Goal: Information Seeking & Learning: Learn about a topic

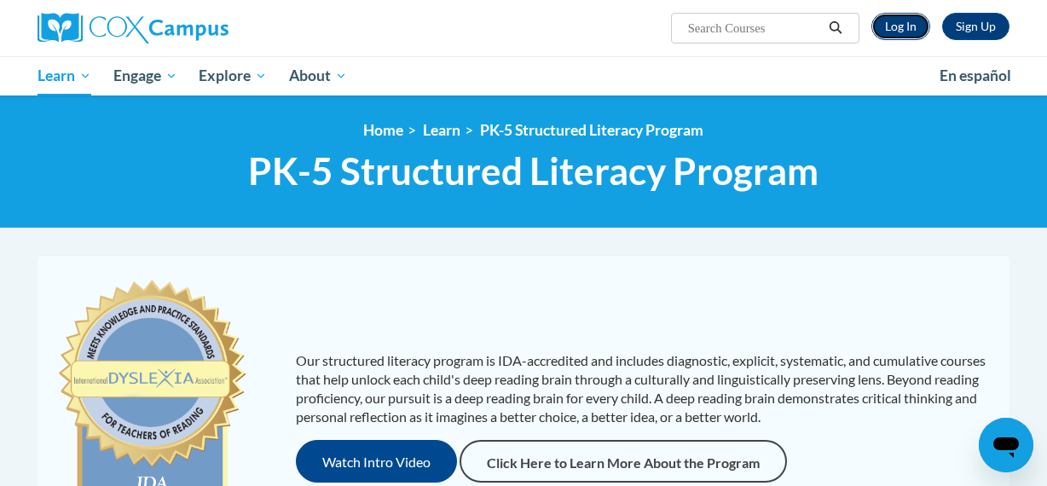
click at [909, 19] on link "Log In" at bounding box center [900, 26] width 59 height 27
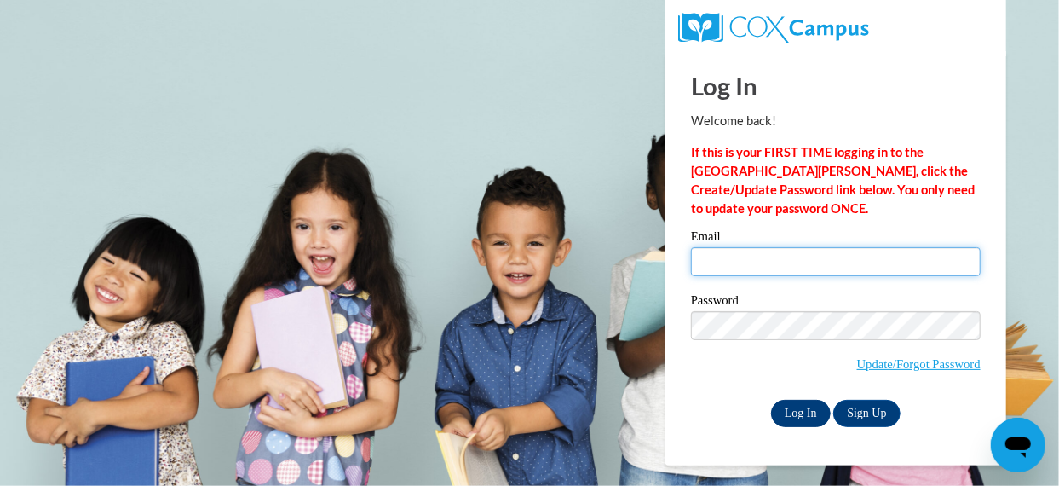
type input "sherri.davis@athensmeigs.com"
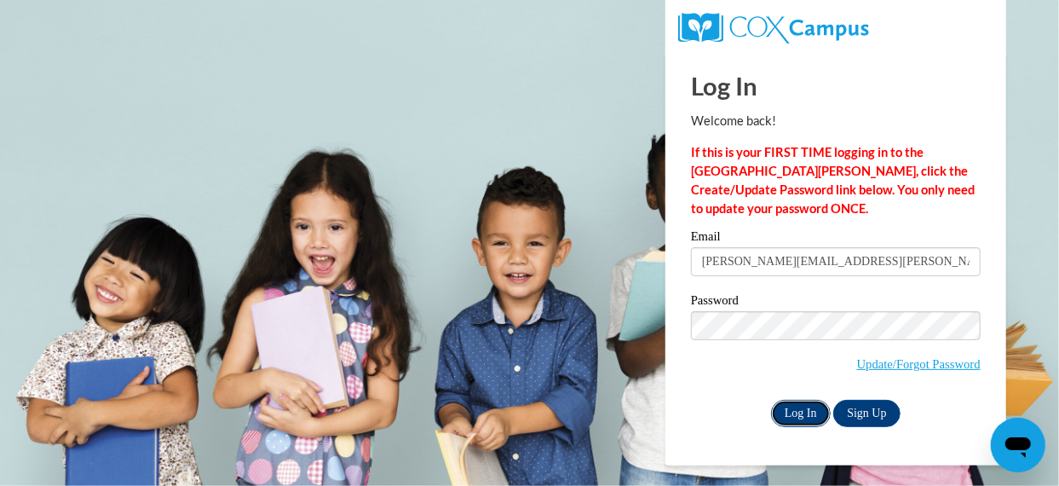
click at [799, 413] on input "Log In" at bounding box center [801, 413] width 60 height 27
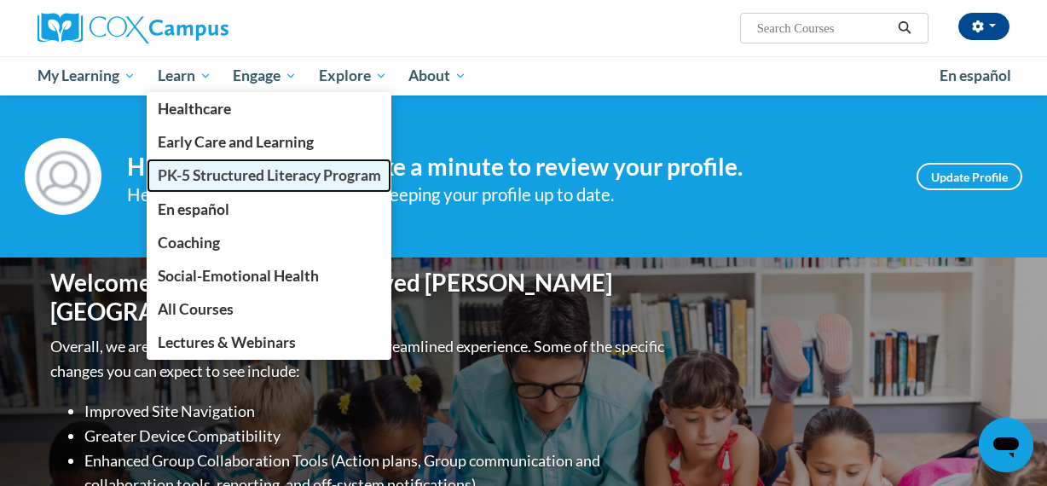
click at [222, 183] on span "PK-5 Structured Literacy Program" at bounding box center [269, 175] width 223 height 18
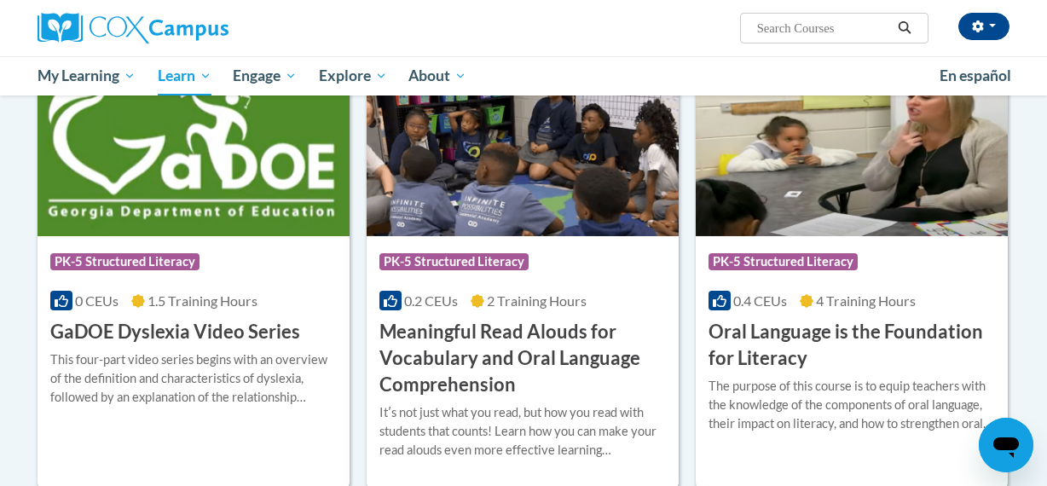
scroll to position [1030, 0]
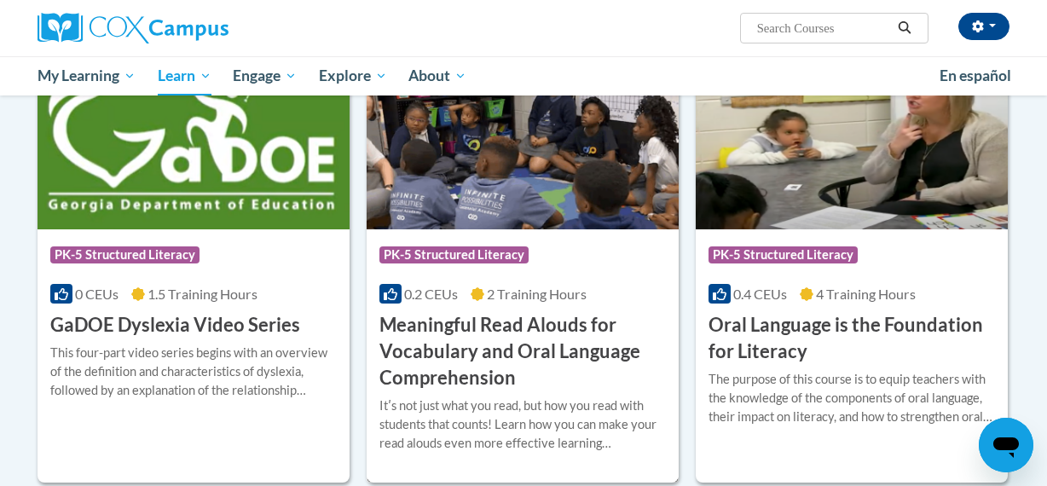
click at [468, 340] on h3 "Meaningful Read Alouds for Vocabulary and Oral Language Comprehension" at bounding box center [522, 351] width 286 height 78
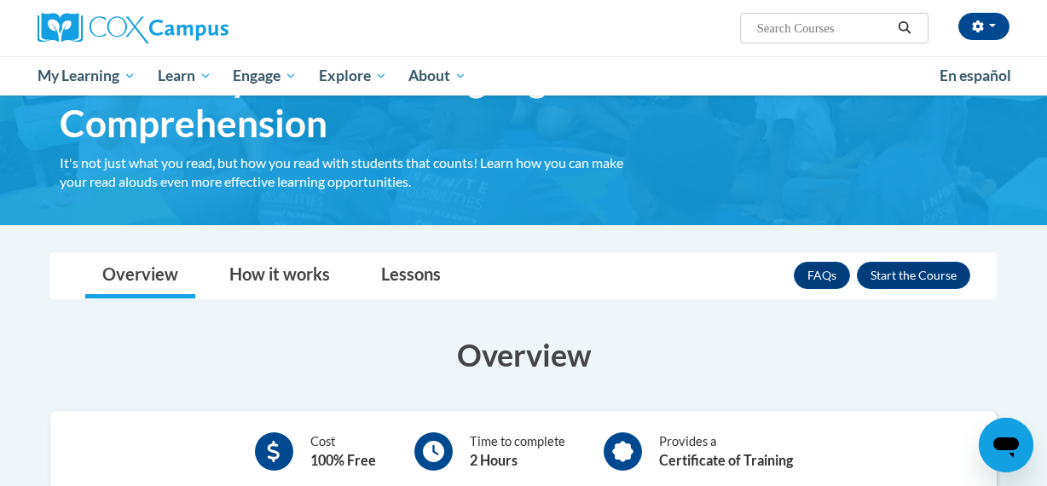
scroll to position [135, 0]
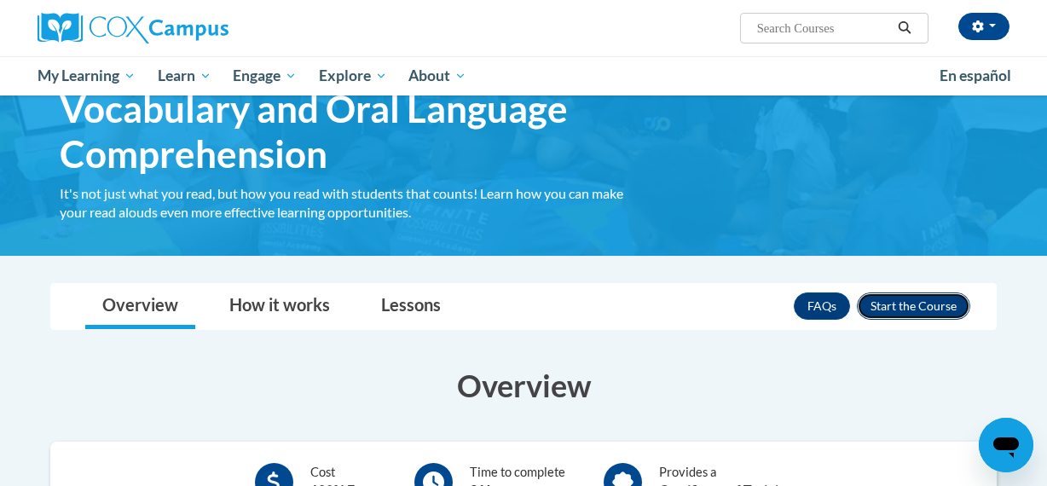
click at [924, 312] on button "Enroll" at bounding box center [913, 305] width 113 height 27
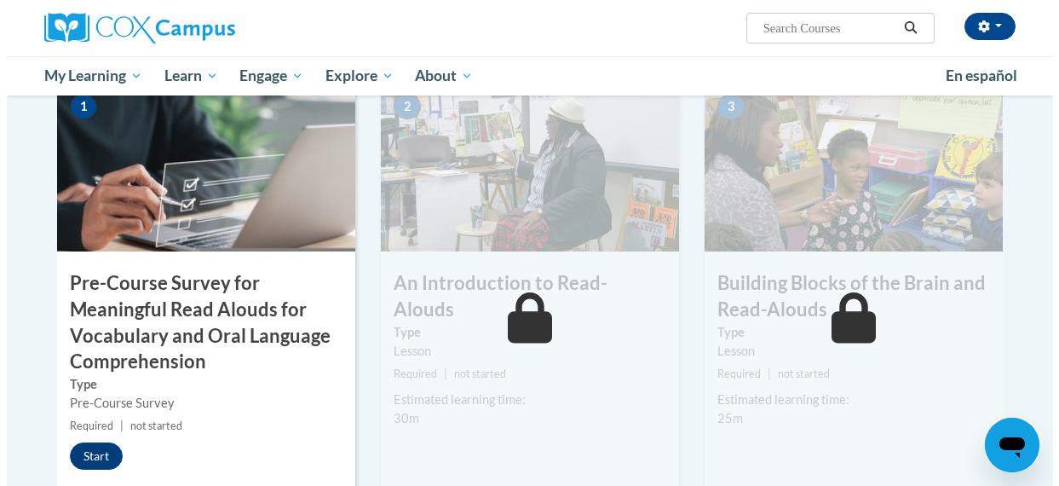
scroll to position [409, 0]
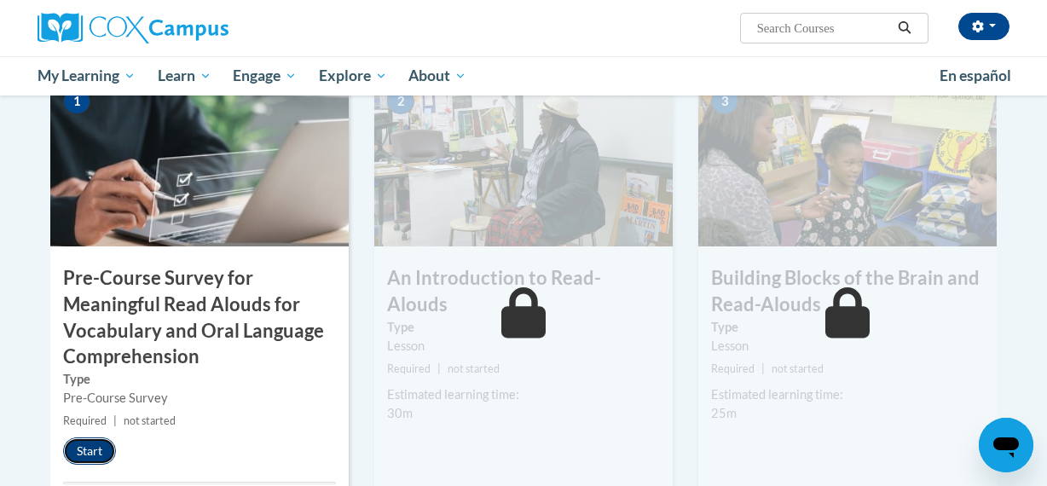
click at [102, 453] on button "Start" at bounding box center [89, 450] width 53 height 27
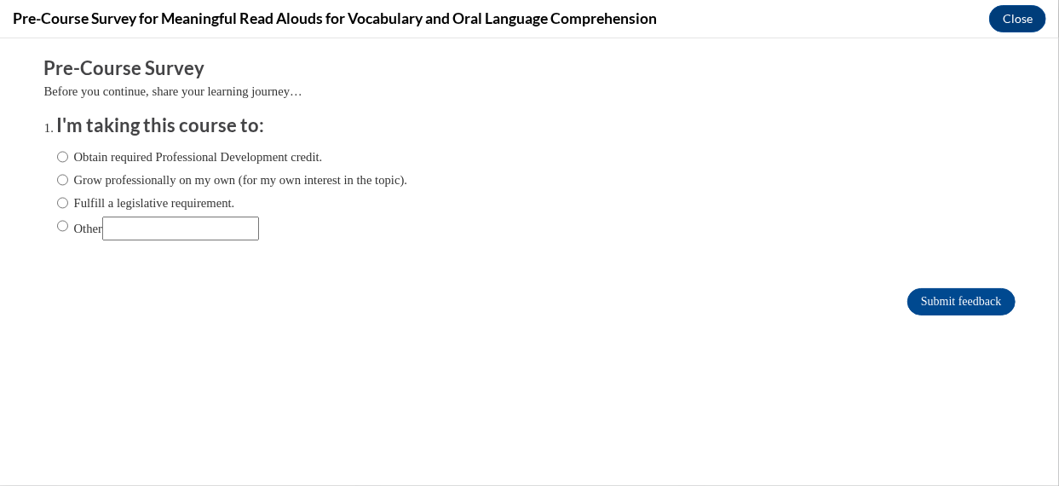
scroll to position [0, 0]
click at [57, 158] on input "Obtain required Professional Development credit." at bounding box center [62, 156] width 11 height 19
radio input "true"
click at [960, 288] on input "Submit feedback" at bounding box center [961, 300] width 107 height 27
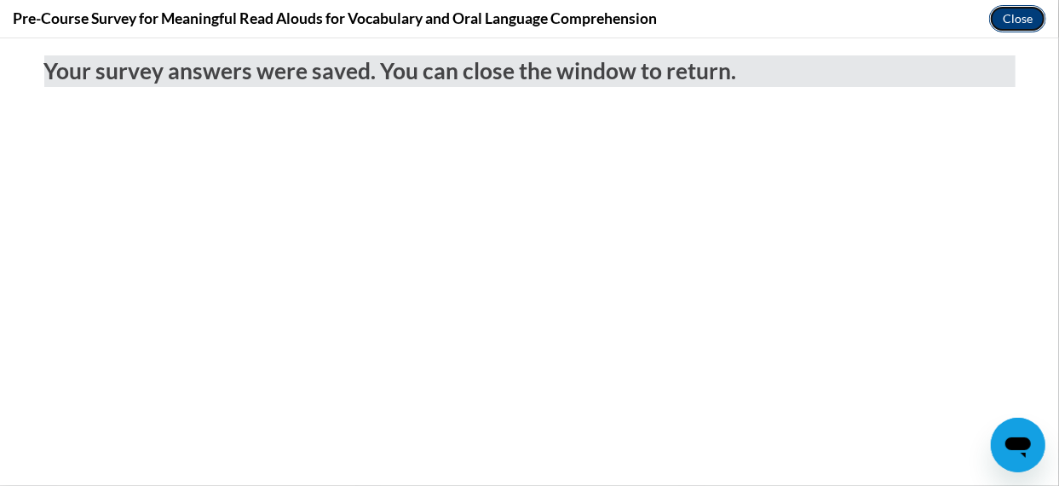
click at [1020, 21] on button "Close" at bounding box center [1018, 18] width 57 height 27
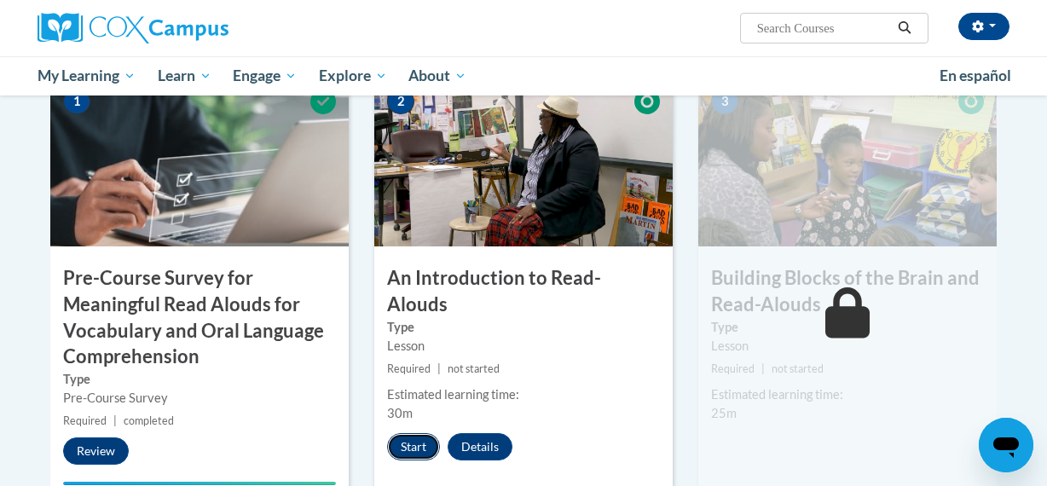
click at [410, 433] on button "Start" at bounding box center [413, 446] width 53 height 27
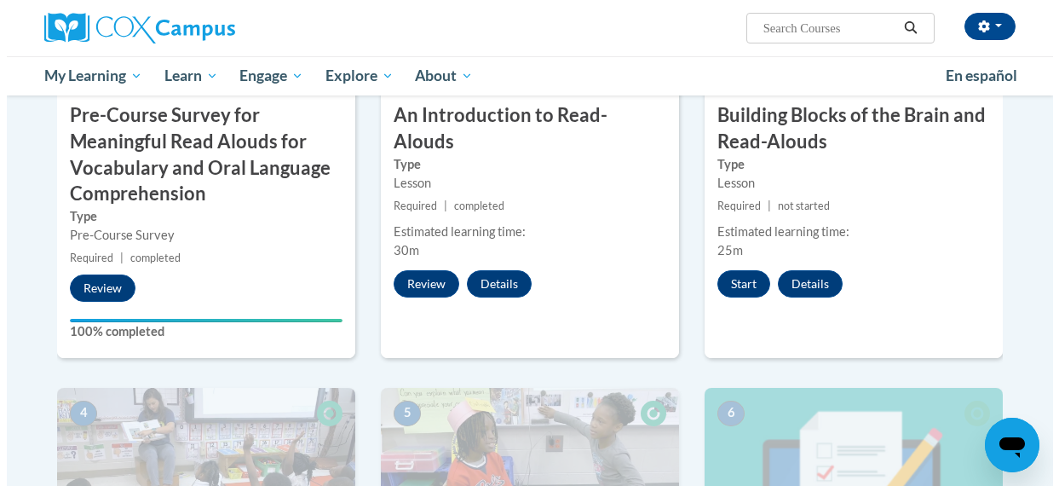
scroll to position [586, 0]
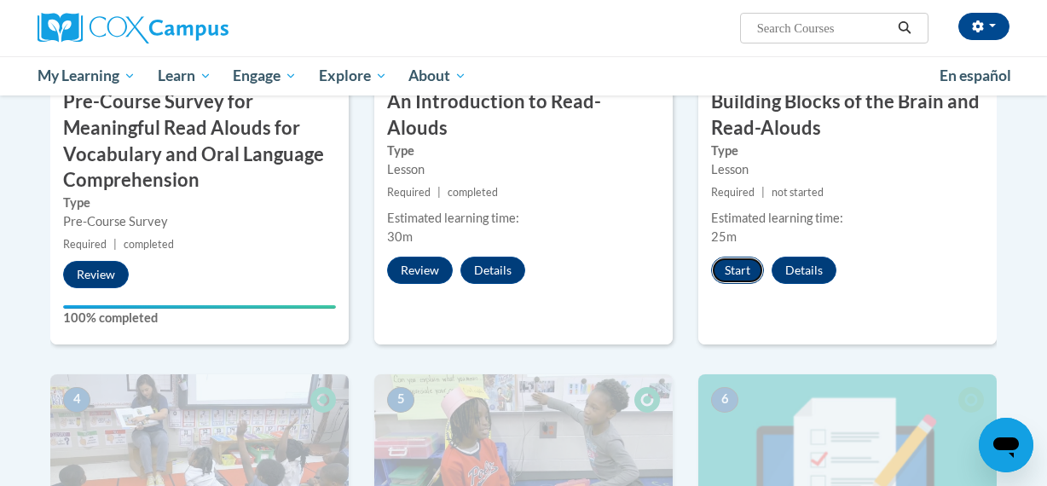
click at [735, 267] on button "Start" at bounding box center [737, 270] width 53 height 27
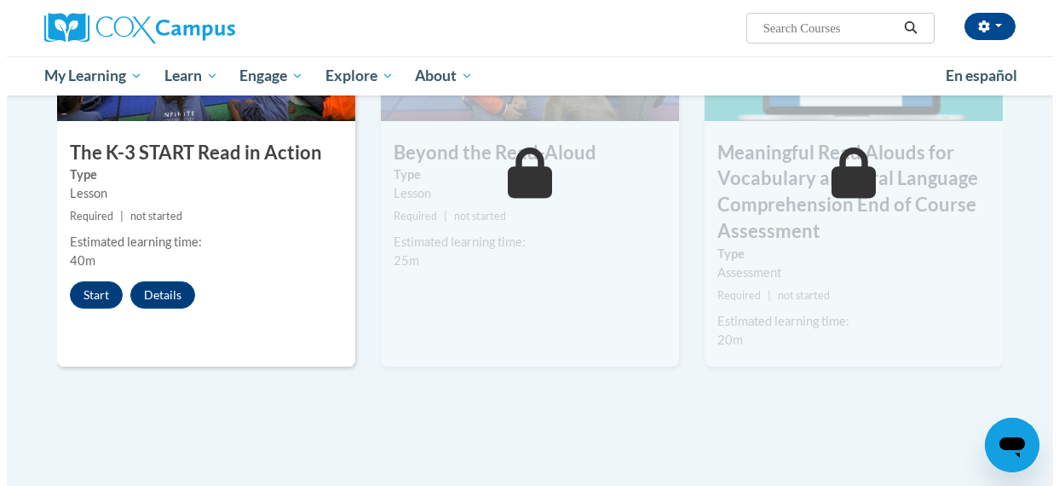
scroll to position [1018, 0]
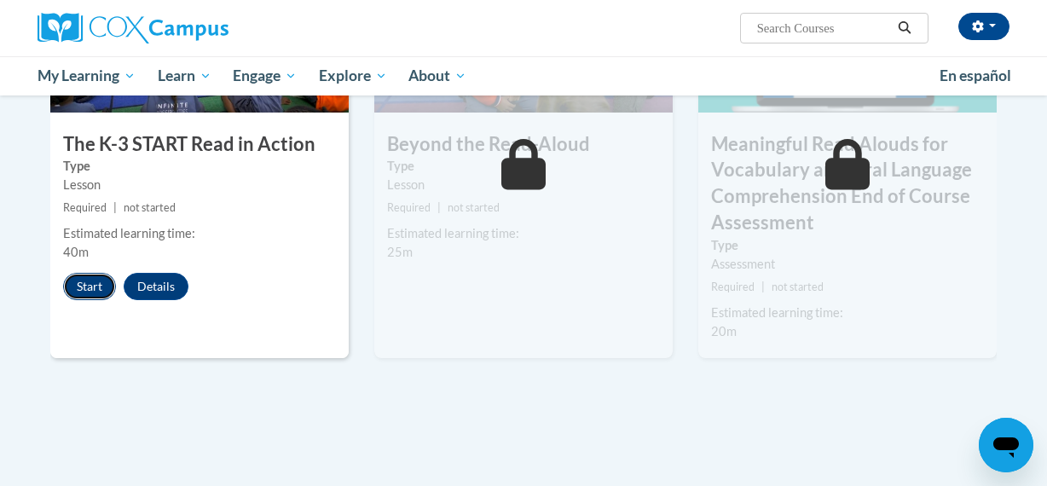
click at [97, 292] on button "Start" at bounding box center [89, 286] width 53 height 27
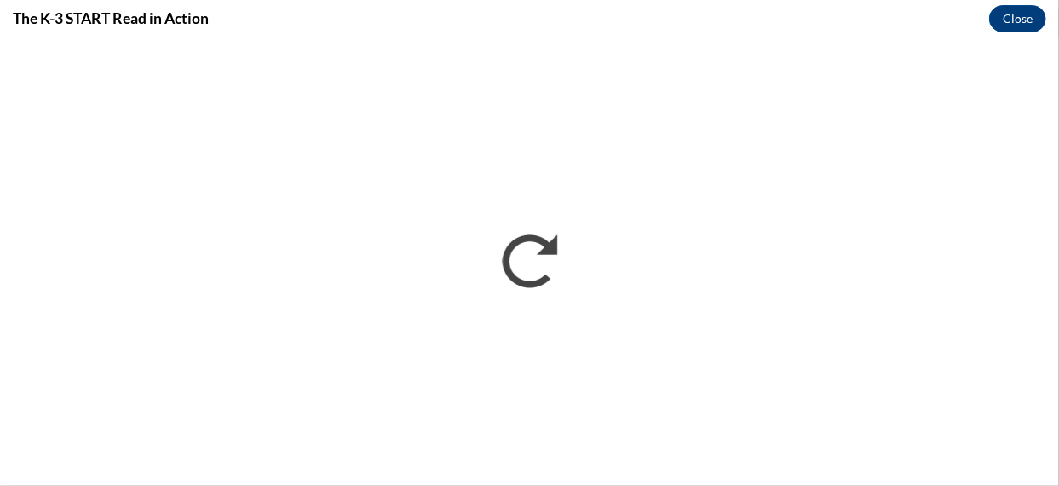
scroll to position [0, 0]
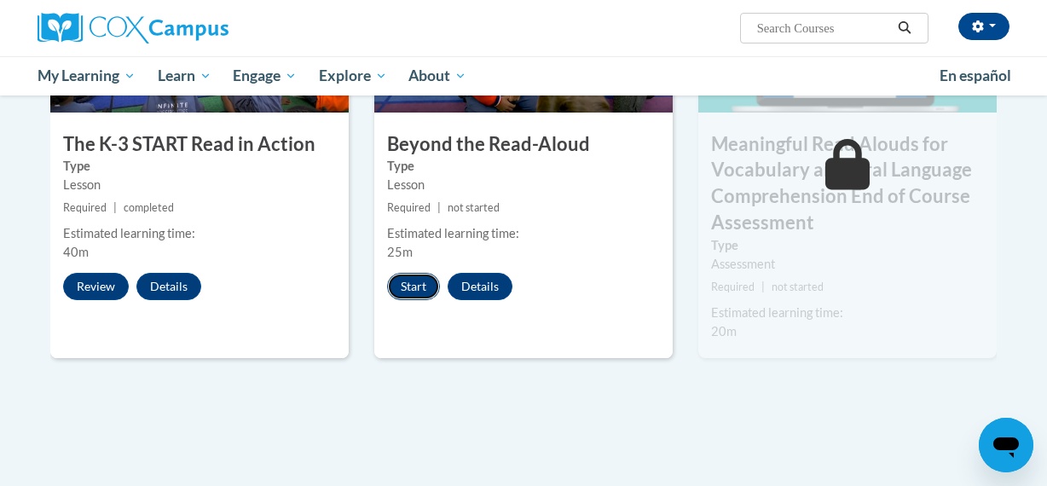
click at [418, 284] on button "Start" at bounding box center [413, 286] width 53 height 27
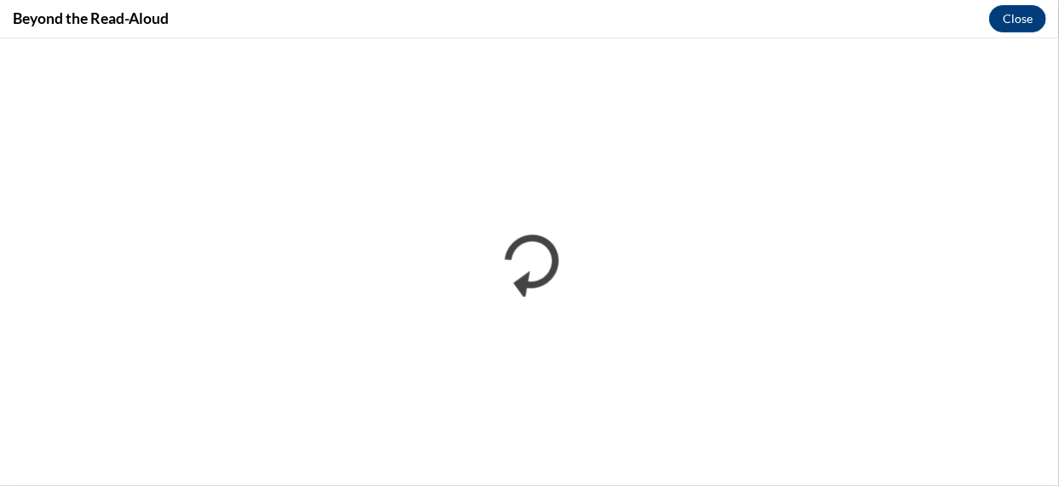
click at [193, 11] on div "Beyond the Read-Aloud Close" at bounding box center [529, 19] width 1059 height 38
click at [216, 13] on div "Beyond the Read-Aloud Close" at bounding box center [529, 19] width 1059 height 38
click at [211, 0] on div "Beyond the Read-Aloud Close" at bounding box center [529, 19] width 1059 height 38
click at [211, 16] on div "Beyond the Read-Aloud Close" at bounding box center [529, 19] width 1059 height 38
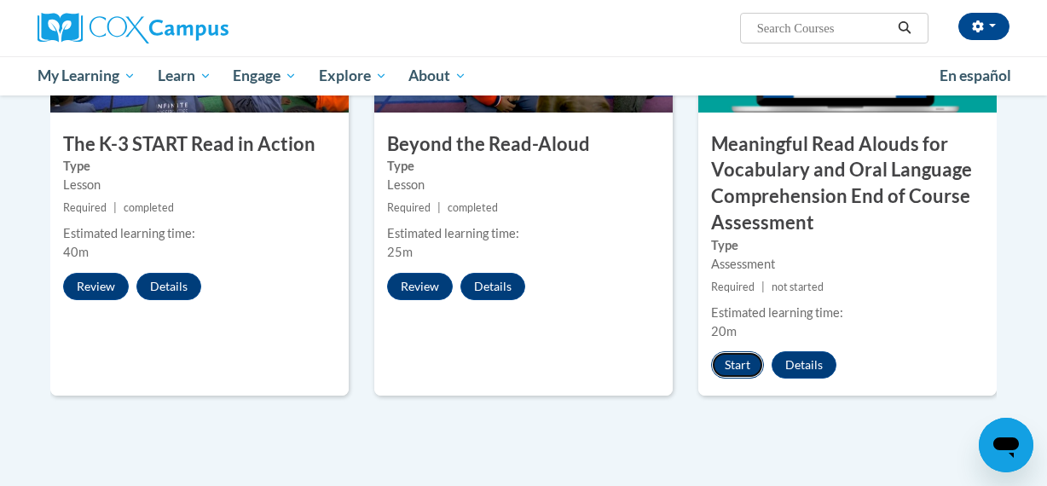
click at [748, 364] on button "Start" at bounding box center [737, 364] width 53 height 27
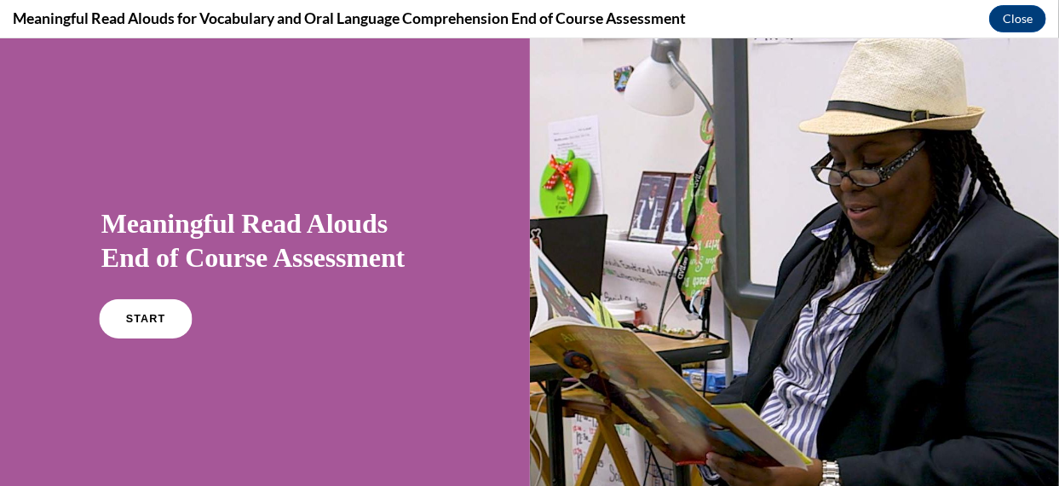
click at [139, 317] on span "START" at bounding box center [145, 318] width 39 height 13
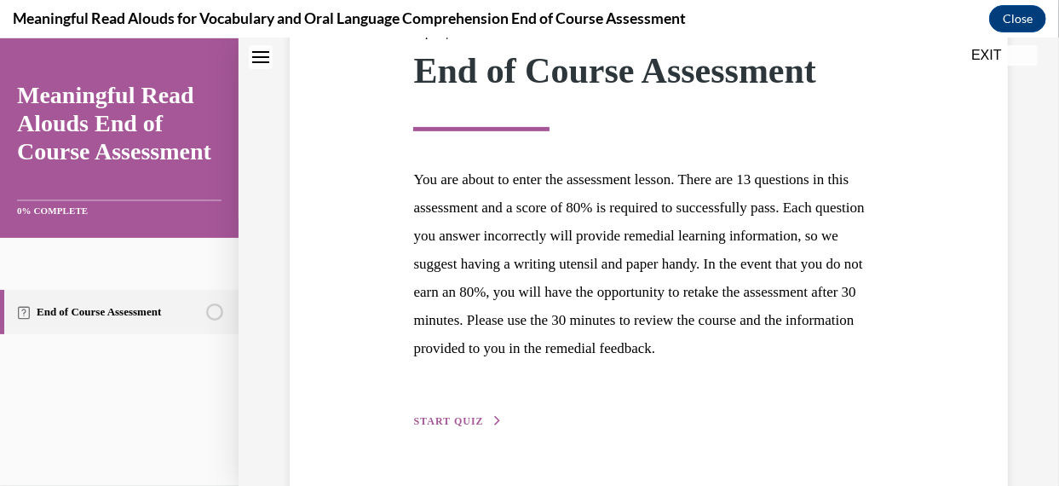
scroll to position [325, 0]
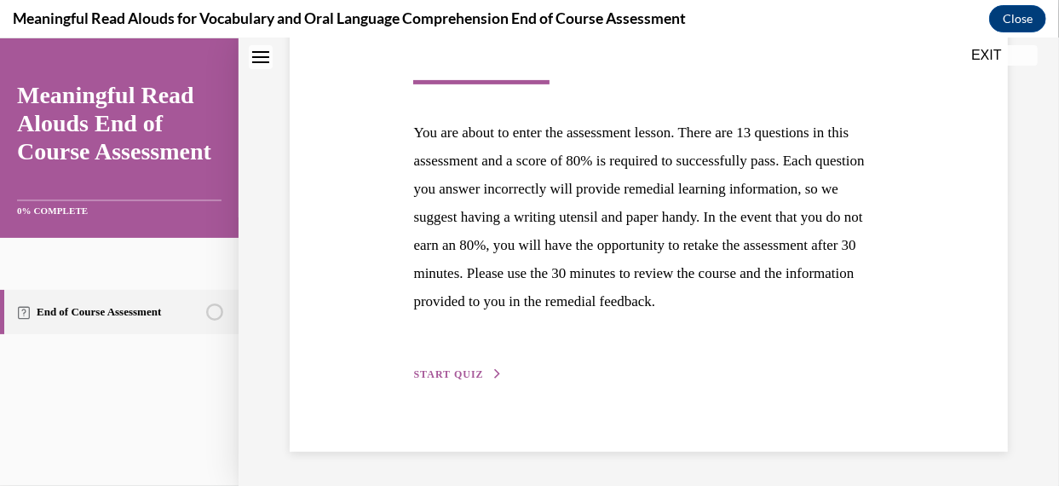
click at [476, 368] on span "START QUIZ" at bounding box center [448, 373] width 70 height 12
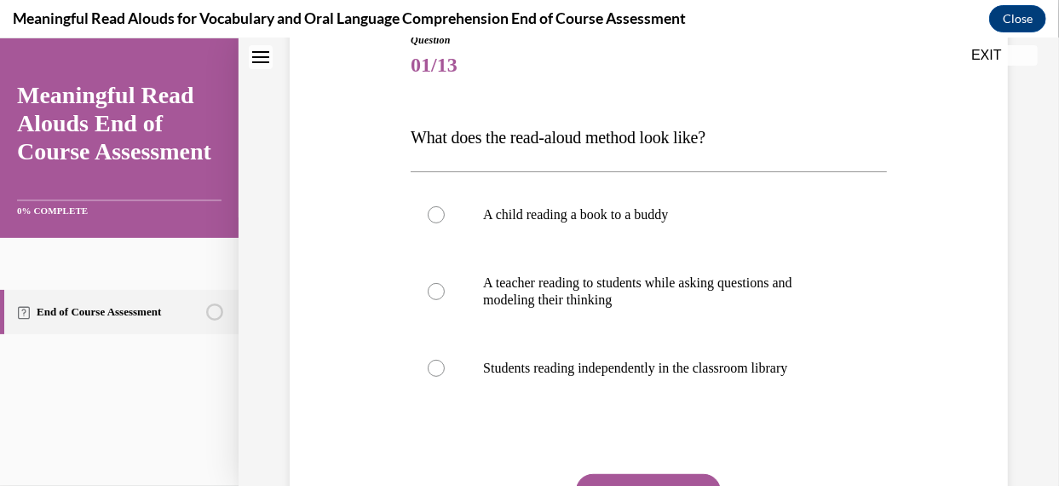
scroll to position [208, 0]
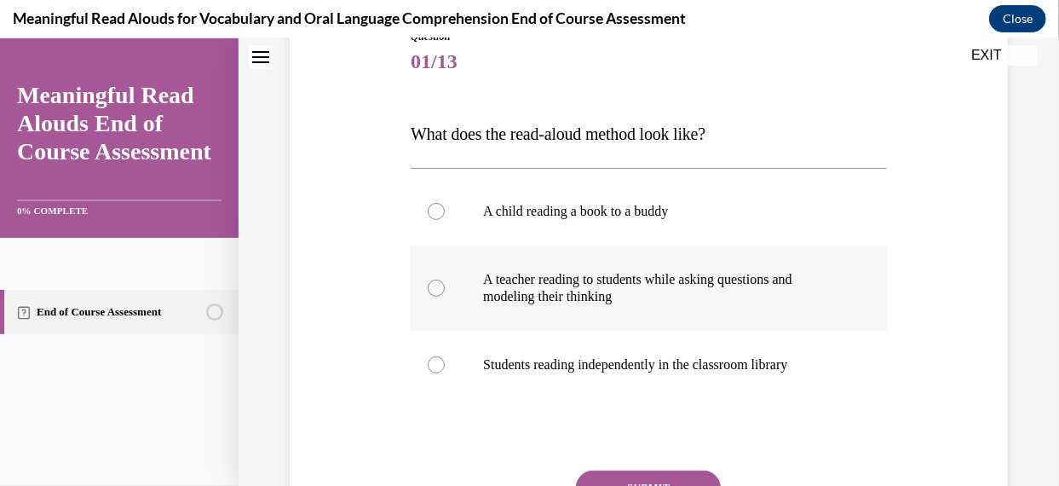
click at [435, 288] on div at bounding box center [436, 287] width 17 height 17
click at [435, 288] on input "A teacher reading to students while asking questions and modeling their thinking" at bounding box center [436, 287] width 17 height 17
radio input "true"
click at [643, 476] on button "SUBMIT" at bounding box center [648, 487] width 145 height 34
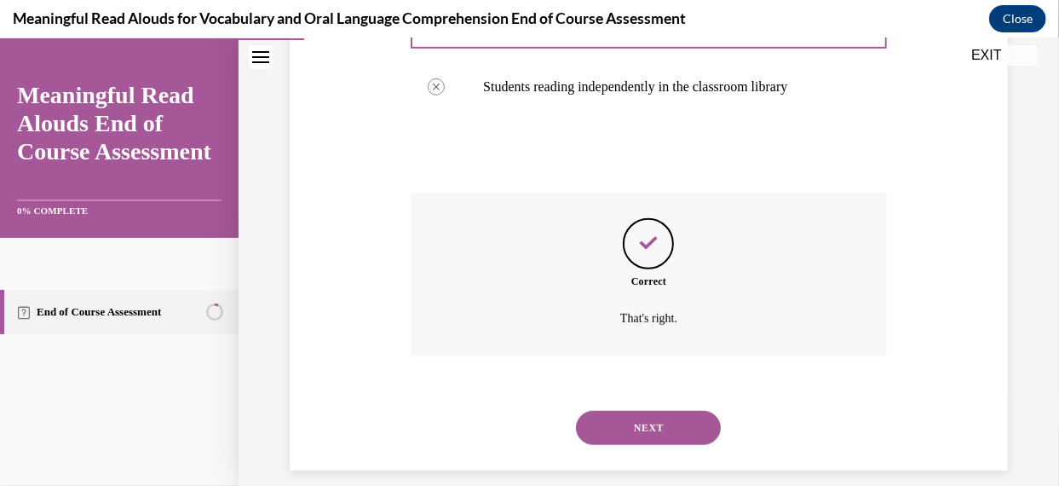
scroll to position [504, 0]
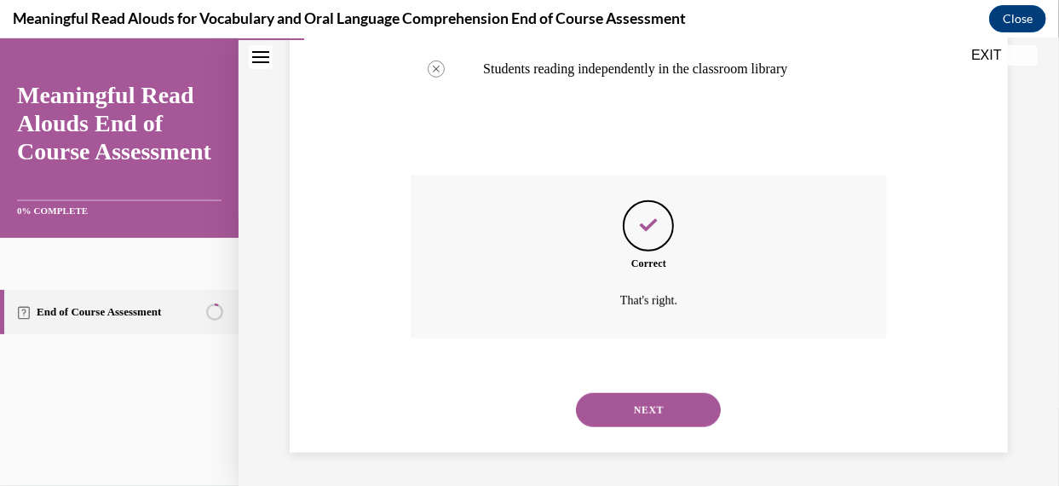
click at [641, 406] on button "NEXT" at bounding box center [648, 409] width 145 height 34
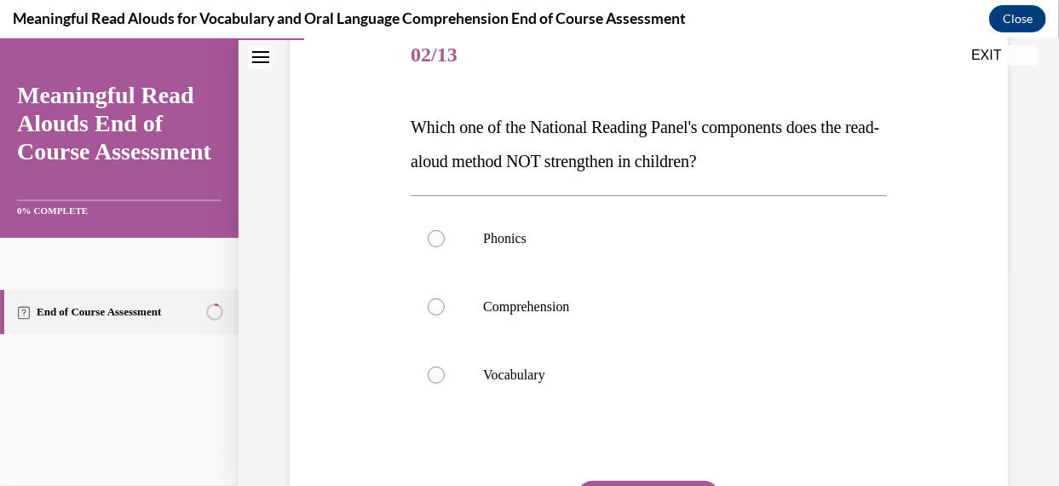
scroll to position [222, 0]
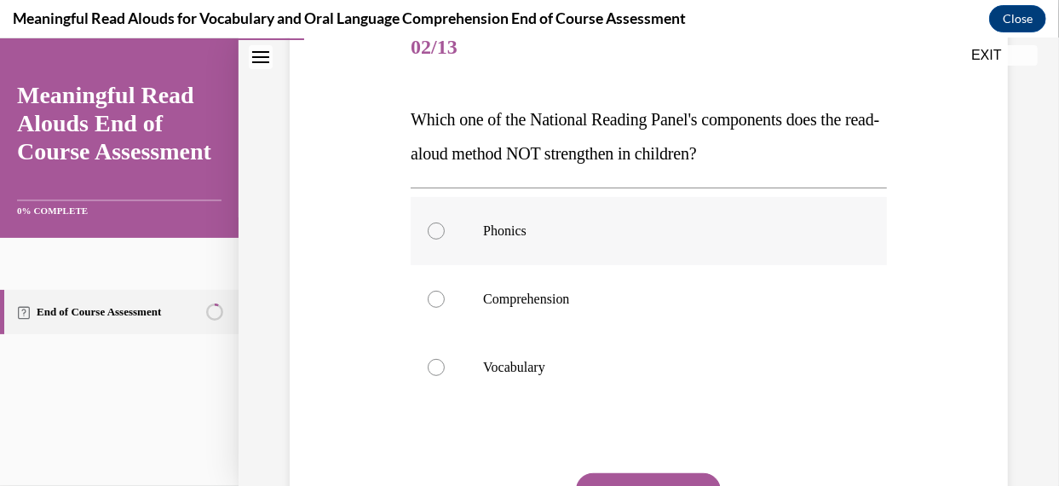
click at [438, 234] on div at bounding box center [436, 230] width 17 height 17
click at [438, 234] on input "Phonics" at bounding box center [436, 230] width 17 height 17
radio input "true"
click at [664, 478] on button "SUBMIT" at bounding box center [648, 489] width 145 height 34
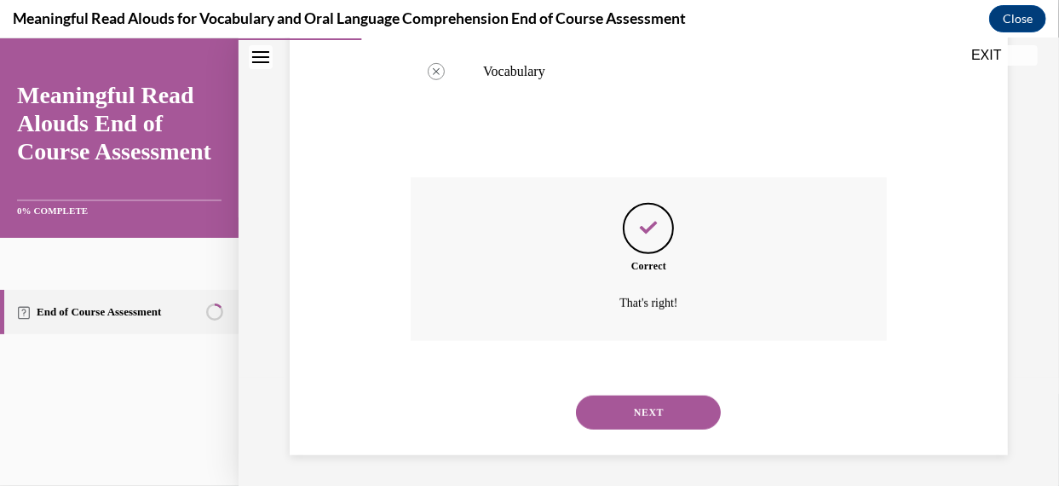
scroll to position [521, 0]
click at [639, 414] on button "NEXT" at bounding box center [648, 409] width 145 height 34
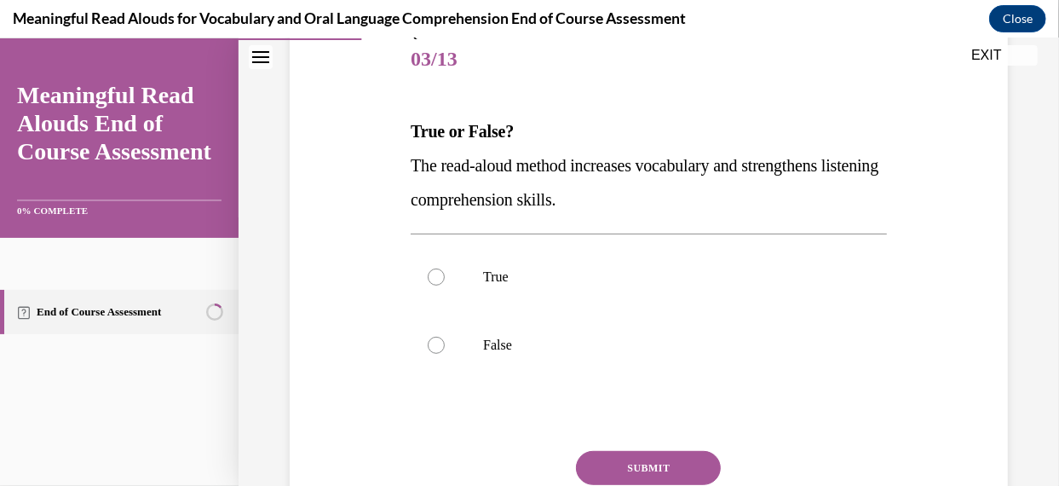
scroll to position [215, 0]
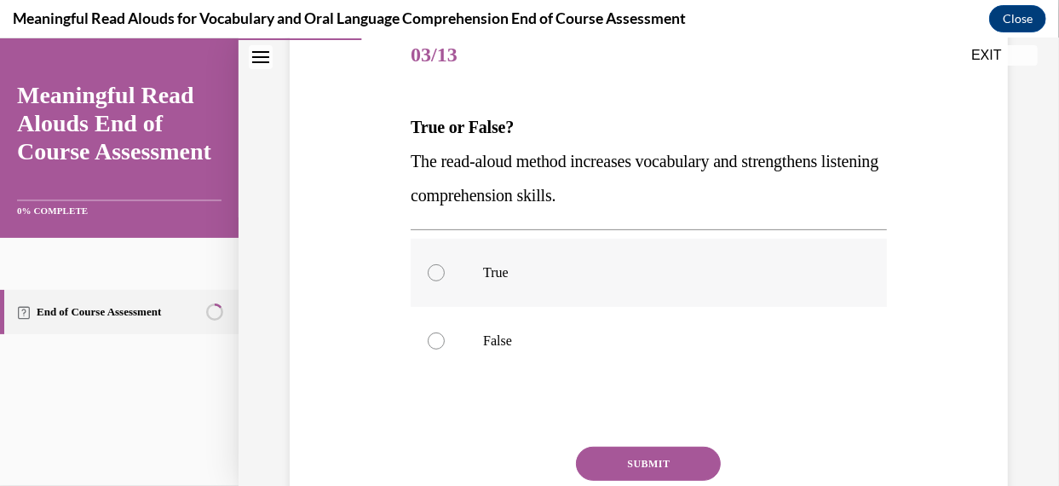
click at [437, 274] on div at bounding box center [436, 271] width 17 height 17
click at [437, 274] on input "True" at bounding box center [436, 271] width 17 height 17
radio input "true"
click at [642, 460] on button "SUBMIT" at bounding box center [648, 463] width 145 height 34
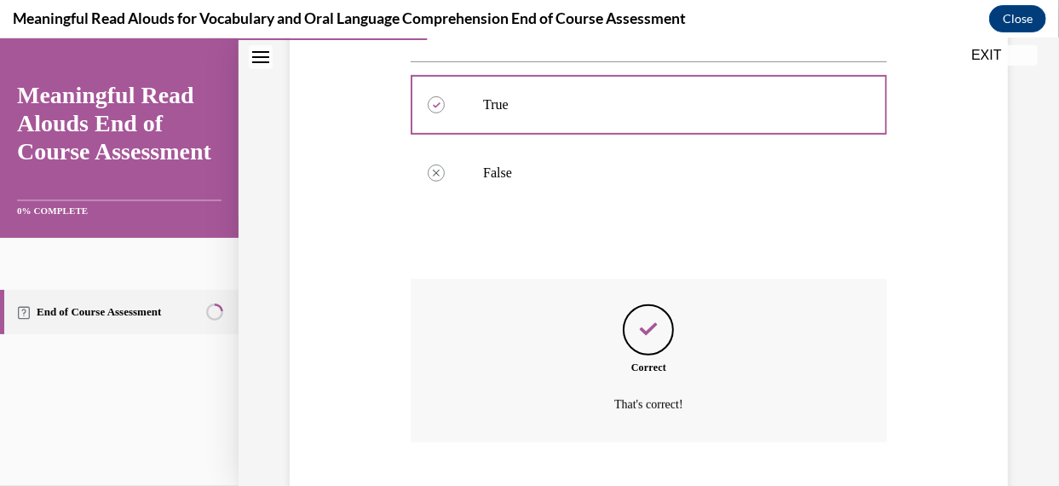
scroll to position [487, 0]
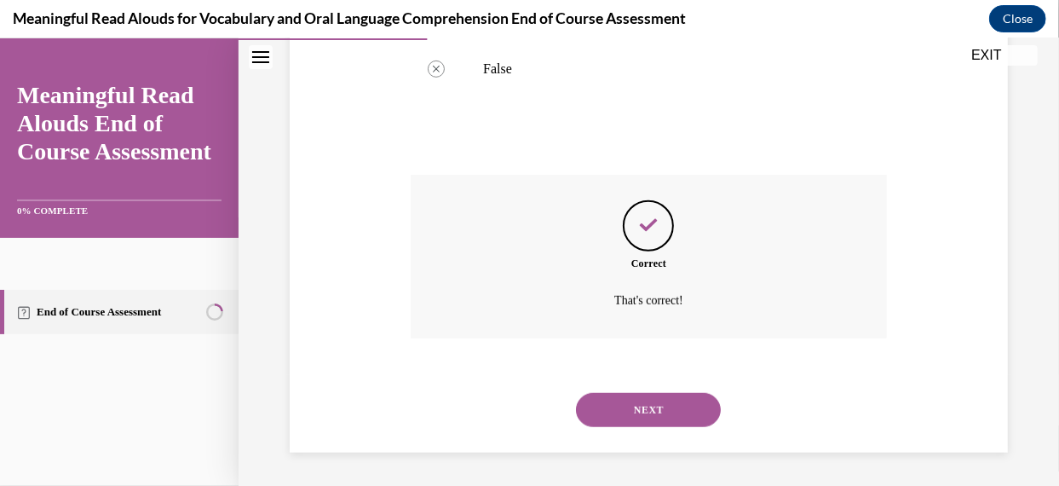
click at [668, 407] on button "NEXT" at bounding box center [648, 409] width 145 height 34
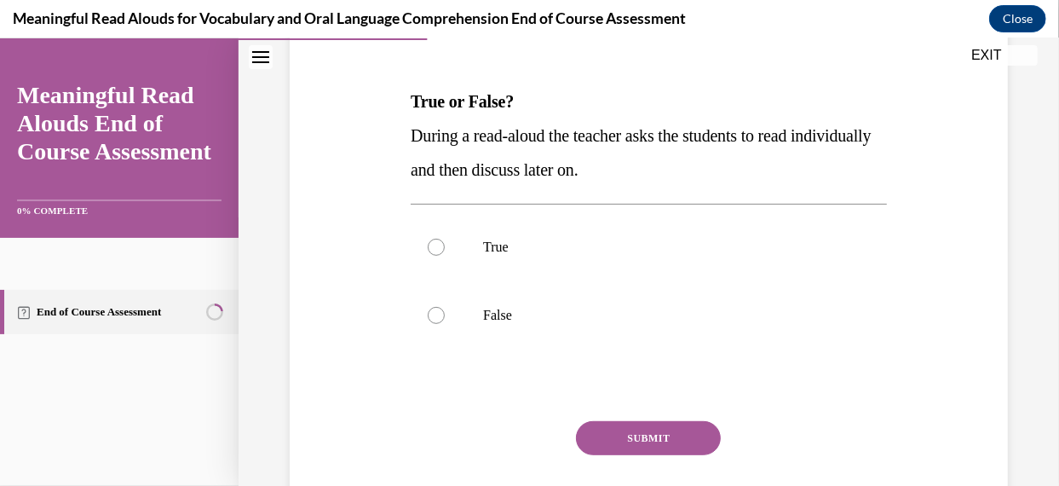
scroll to position [241, 0]
click at [435, 317] on div at bounding box center [436, 313] width 17 height 17
click at [435, 317] on input "False" at bounding box center [436, 313] width 17 height 17
radio input "true"
click at [626, 440] on button "SUBMIT" at bounding box center [648, 436] width 145 height 34
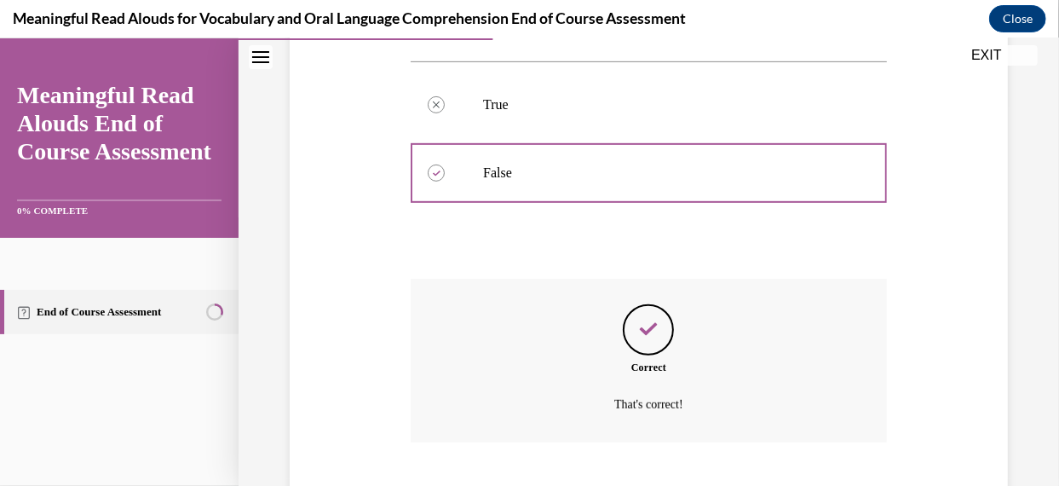
scroll to position [487, 0]
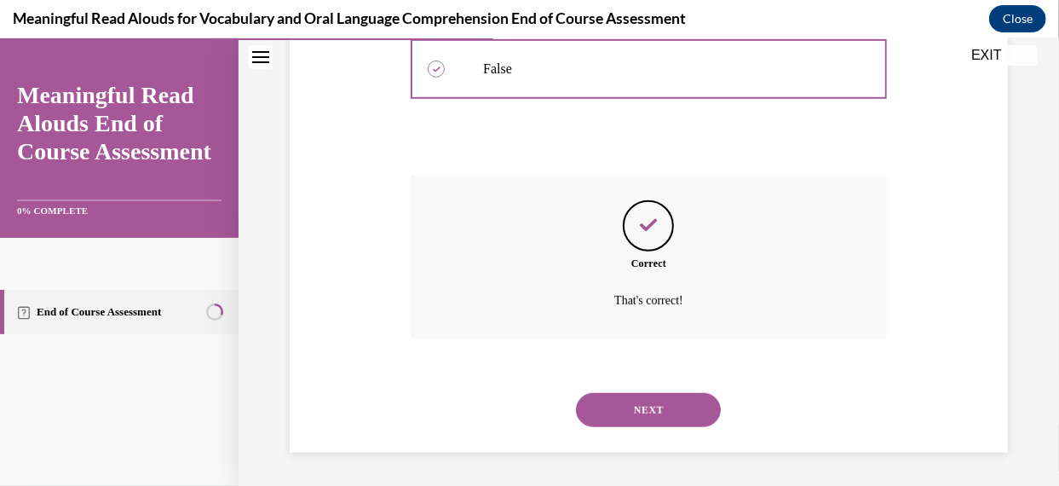
click at [633, 411] on button "NEXT" at bounding box center [648, 409] width 145 height 34
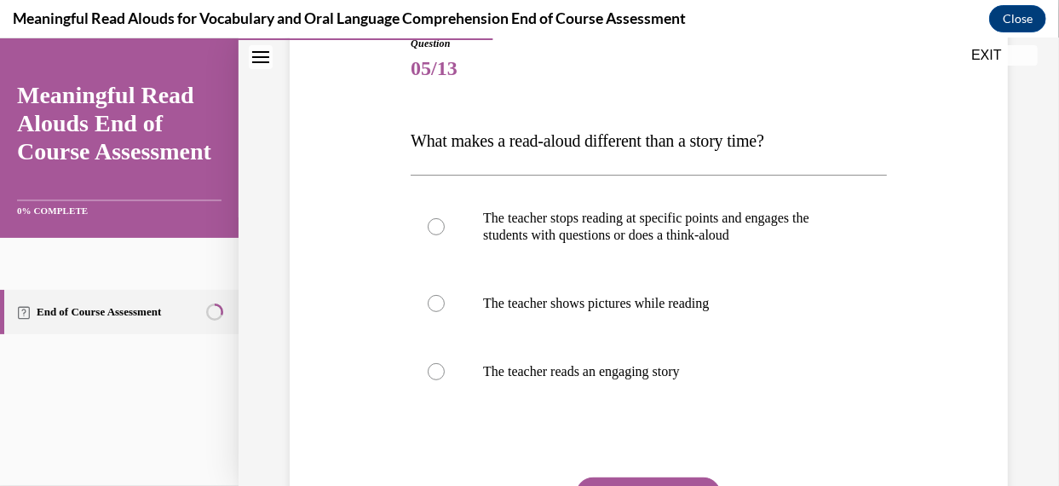
scroll to position [202, 0]
click at [436, 227] on div at bounding box center [436, 224] width 17 height 17
click at [436, 227] on input "The teacher stops reading at specific points and engages the students with ques…" at bounding box center [436, 224] width 17 height 17
radio input "true"
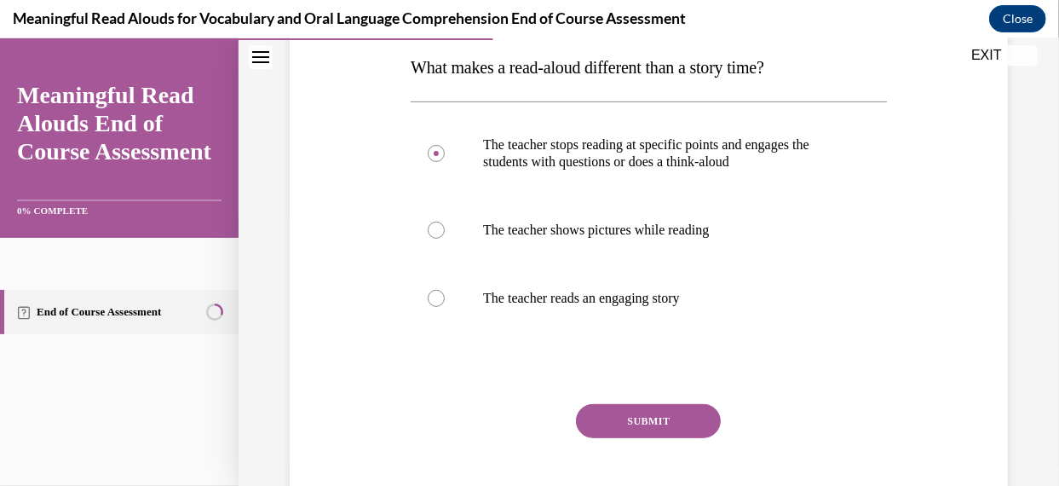
scroll to position [286, 0]
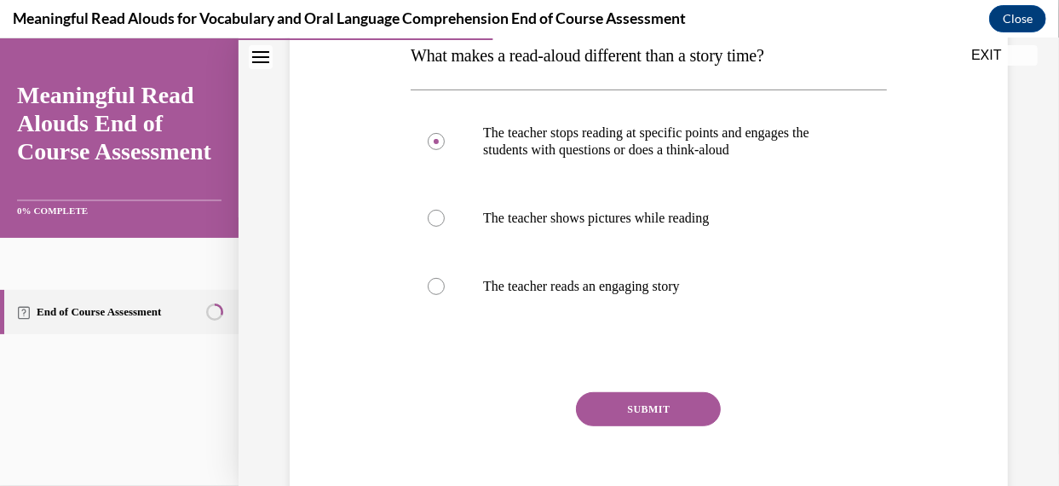
click at [678, 406] on button "SUBMIT" at bounding box center [648, 408] width 145 height 34
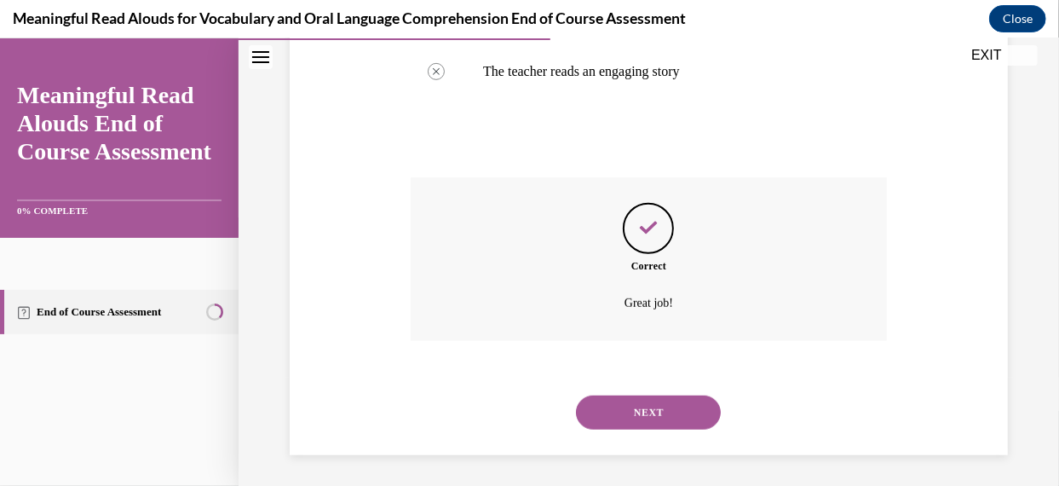
scroll to position [504, 0]
click at [678, 406] on button "NEXT" at bounding box center [648, 409] width 145 height 34
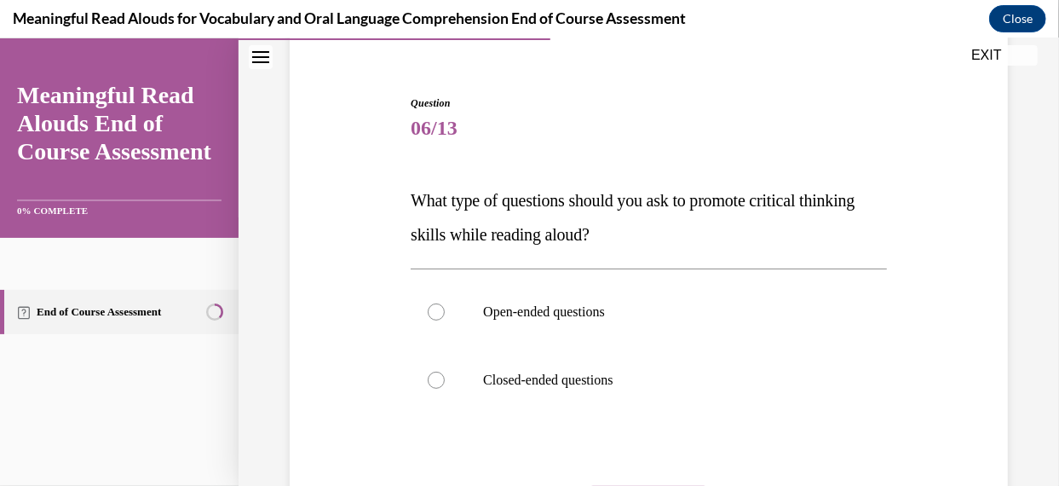
scroll to position [164, 0]
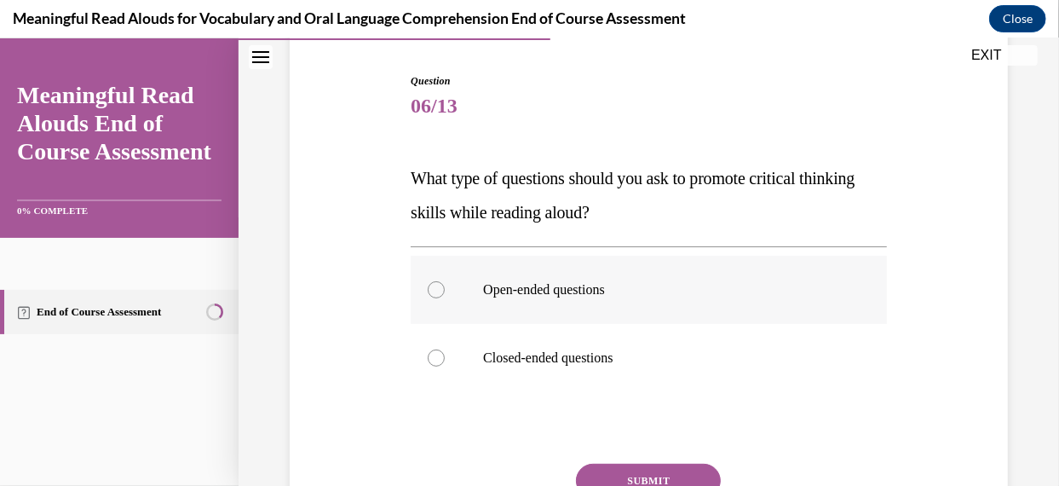
click at [436, 287] on div at bounding box center [436, 288] width 17 height 17
click at [436, 287] on input "Open-ended questions" at bounding box center [436, 288] width 17 height 17
radio input "true"
click at [672, 470] on button "SUBMIT" at bounding box center [648, 480] width 145 height 34
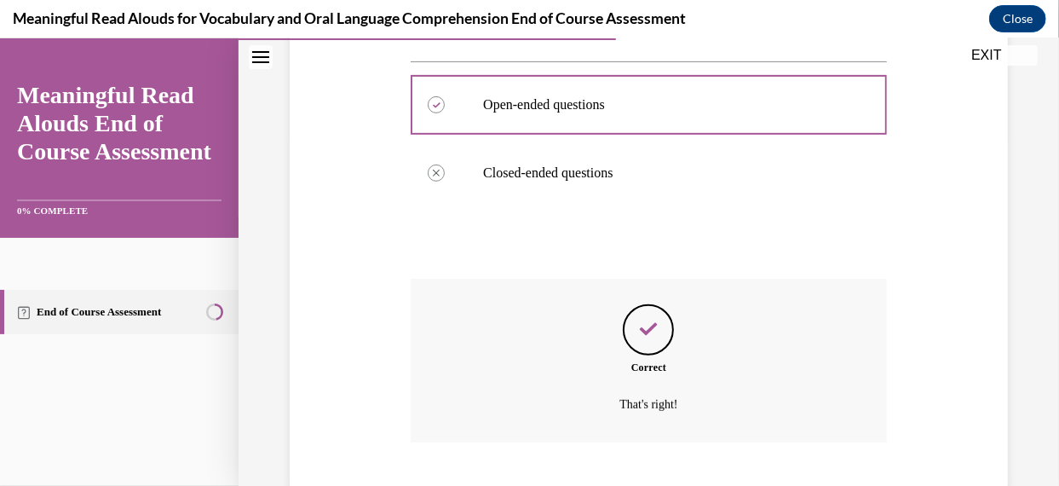
scroll to position [453, 0]
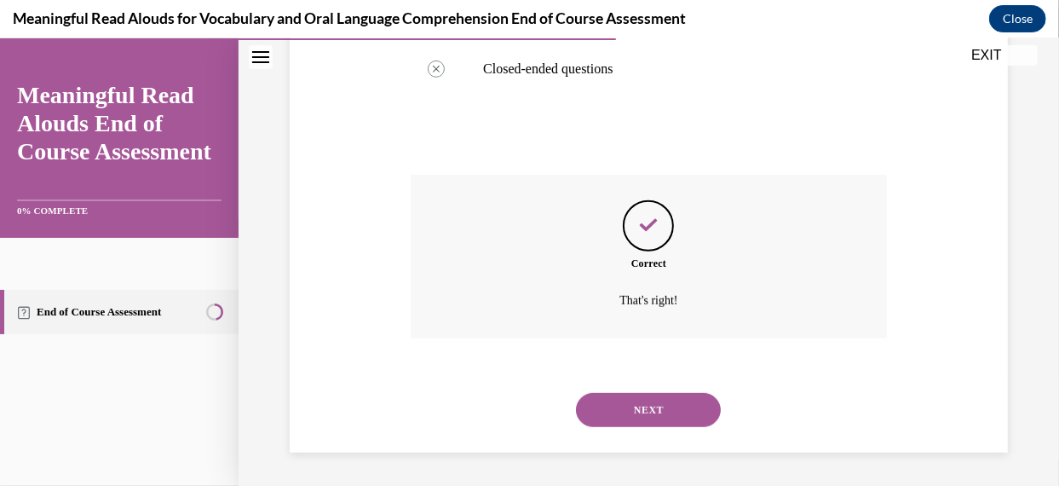
click at [651, 400] on button "NEXT" at bounding box center [648, 409] width 145 height 34
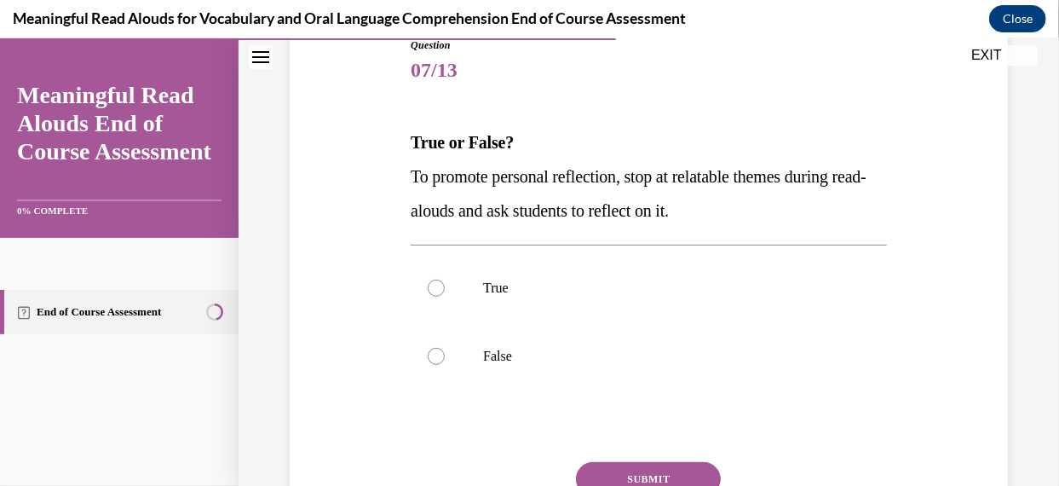
scroll to position [206, 0]
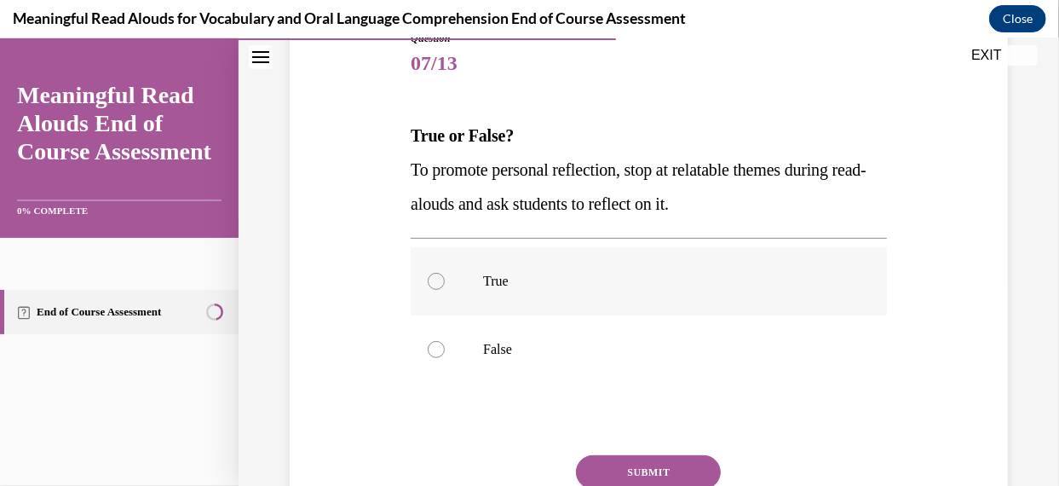
click at [435, 285] on div at bounding box center [436, 280] width 17 height 17
click at [435, 285] on input "True" at bounding box center [436, 280] width 17 height 17
radio input "true"
click at [611, 464] on button "SUBMIT" at bounding box center [648, 471] width 145 height 34
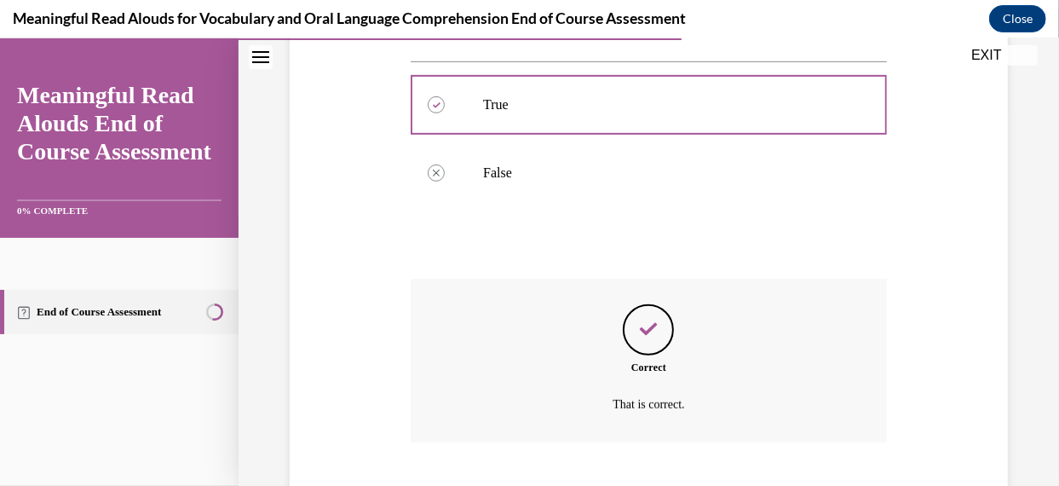
scroll to position [487, 0]
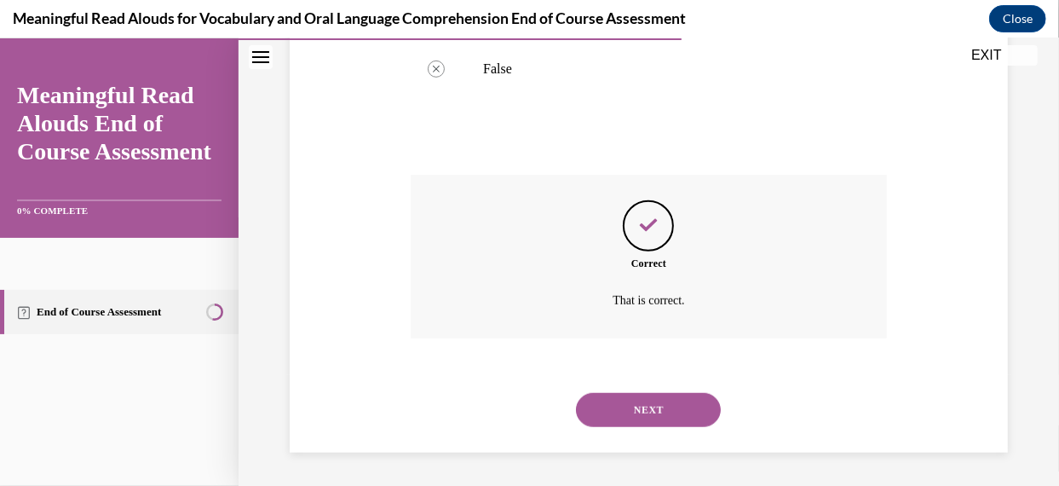
click at [621, 412] on button "NEXT" at bounding box center [648, 409] width 145 height 34
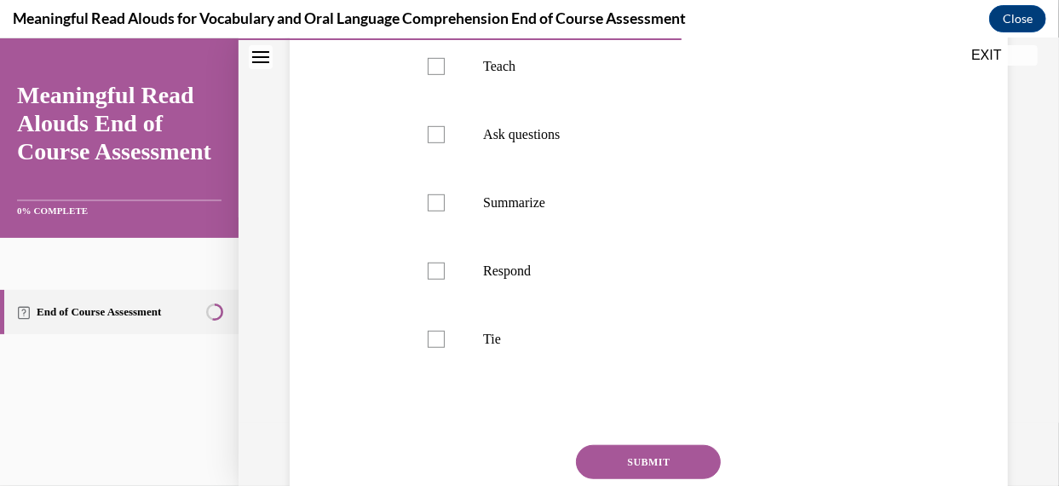
scroll to position [496, 0]
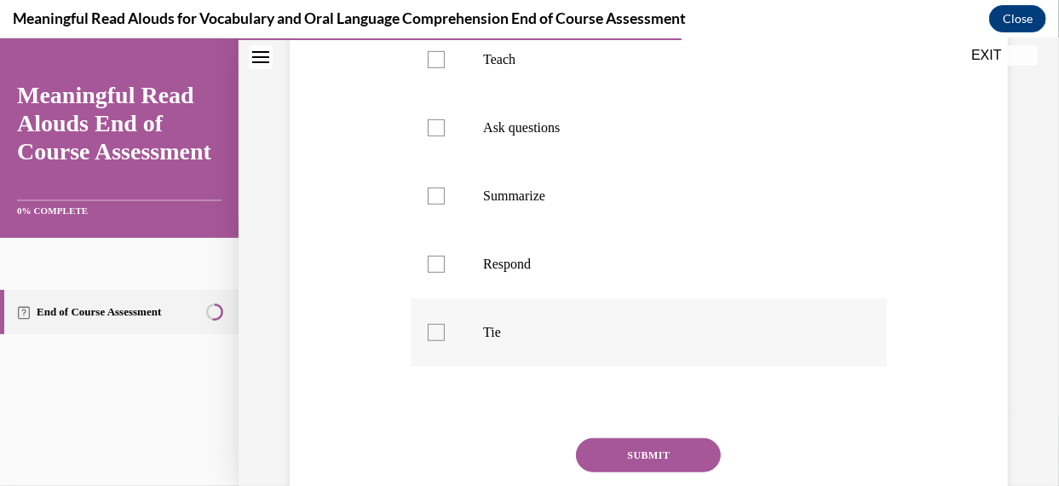
click at [430, 340] on div at bounding box center [436, 331] width 17 height 17
click at [430, 340] on input "Tie" at bounding box center [436, 331] width 17 height 17
checkbox input "true"
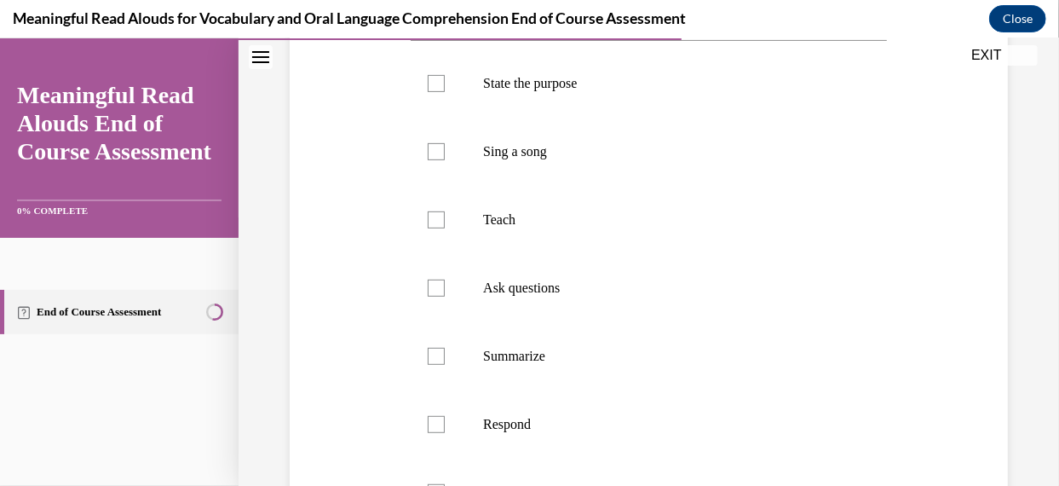
scroll to position [305, 0]
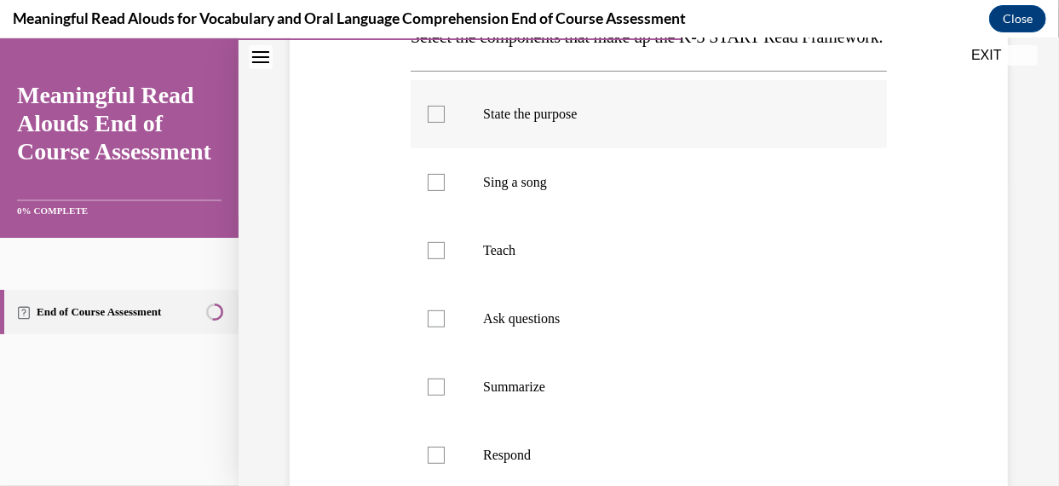
click at [428, 122] on div at bounding box center [436, 113] width 17 height 17
click at [428, 122] on input "State the purpose" at bounding box center [436, 113] width 17 height 17
checkbox input "true"
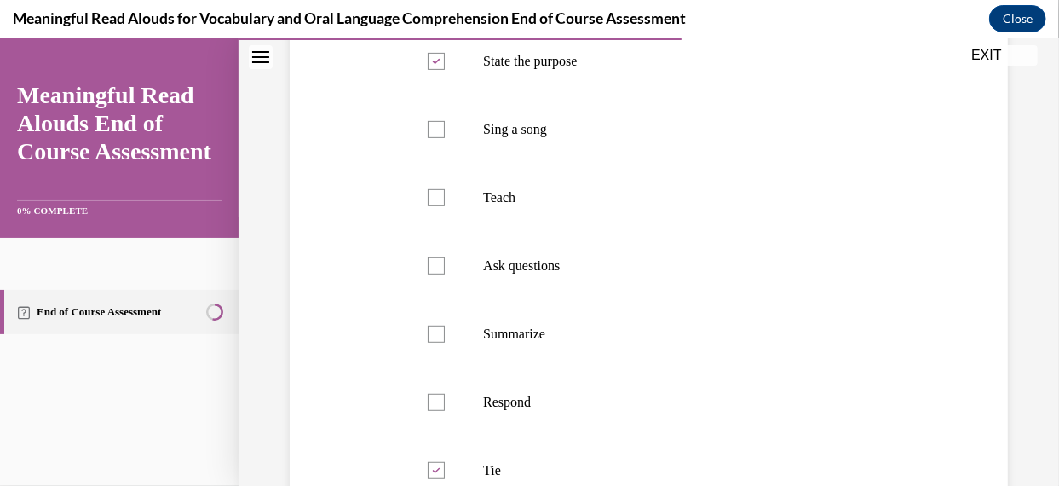
scroll to position [365, 0]
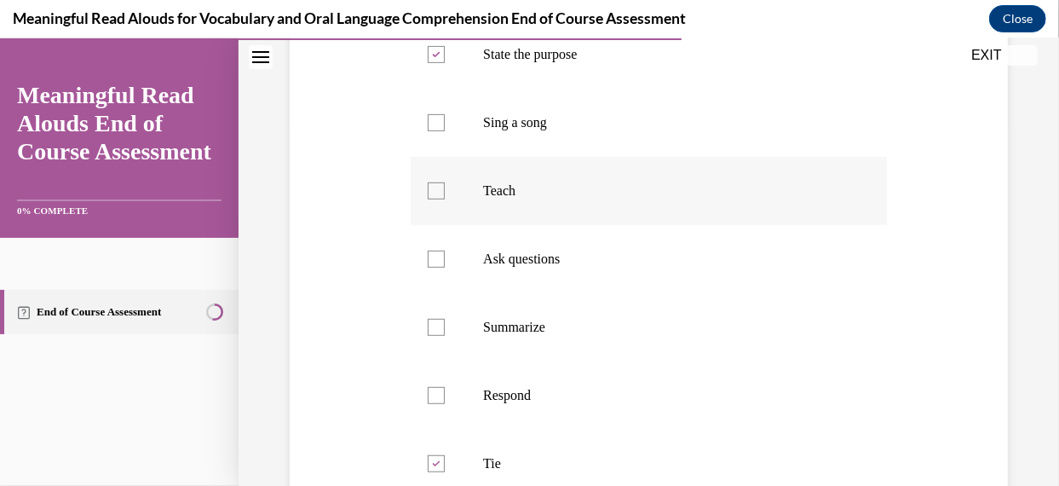
click at [431, 199] on div at bounding box center [436, 190] width 17 height 17
click at [431, 199] on input "Teach" at bounding box center [436, 190] width 17 height 17
checkbox input "true"
click at [446, 292] on label "Ask questions" at bounding box center [649, 258] width 476 height 68
click at [445, 267] on input "Ask questions" at bounding box center [436, 258] width 17 height 17
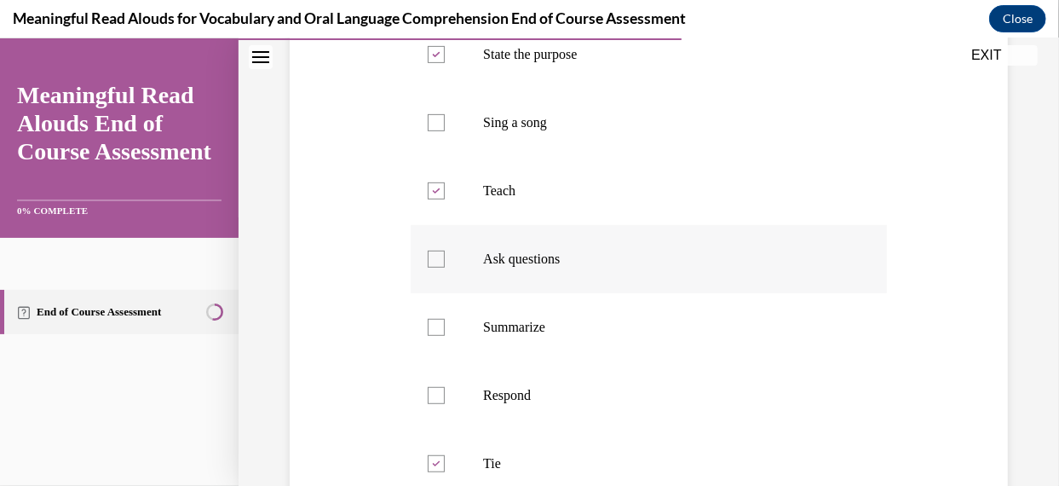
checkbox input "true"
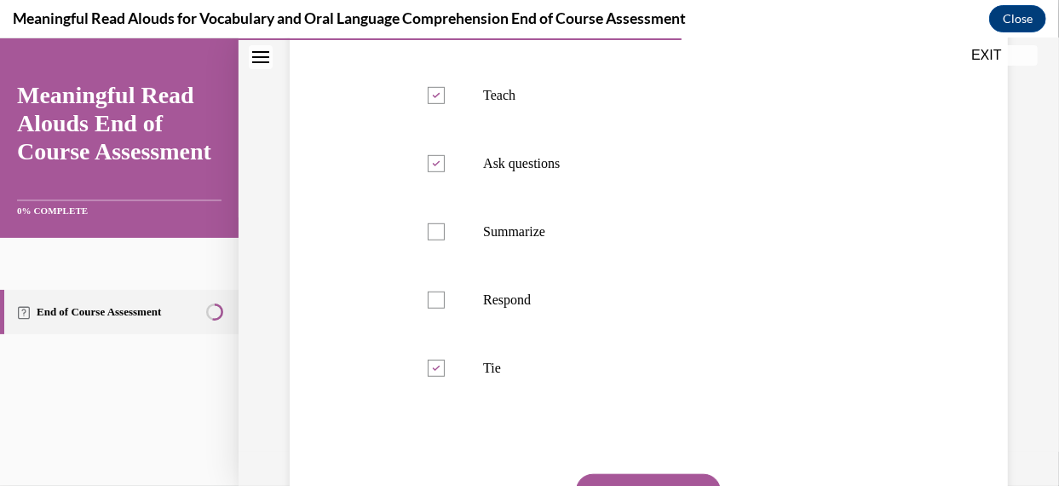
scroll to position [462, 0]
click at [436, 238] on div at bounding box center [436, 229] width 17 height 17
click at [436, 238] on input "Summarize" at bounding box center [436, 229] width 17 height 17
checkbox input "true"
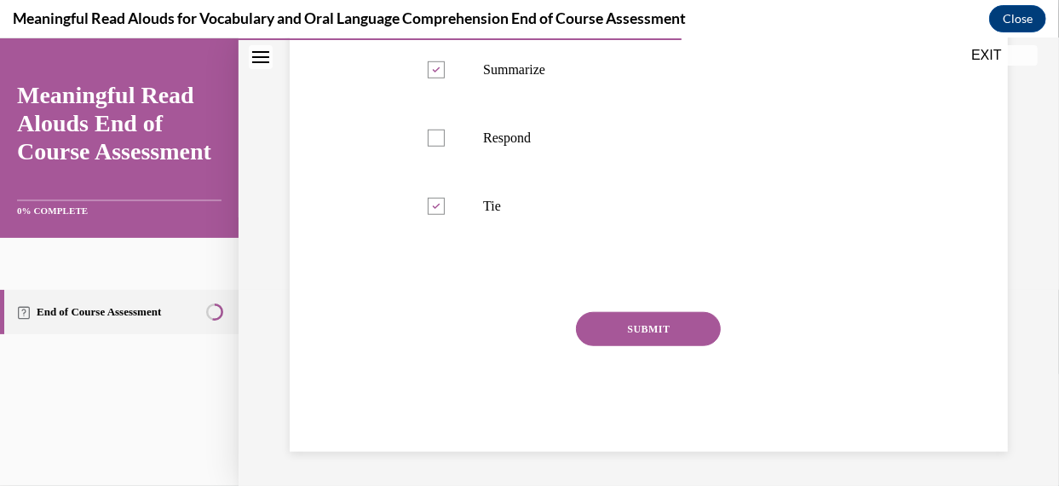
scroll to position [655, 0]
click at [674, 341] on button "SUBMIT" at bounding box center [648, 328] width 145 height 34
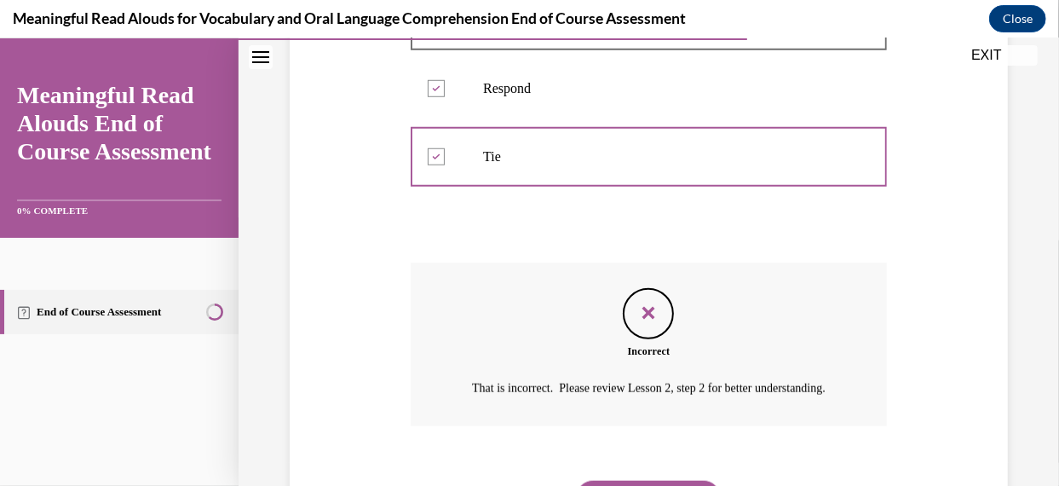
scroll to position [813, 0]
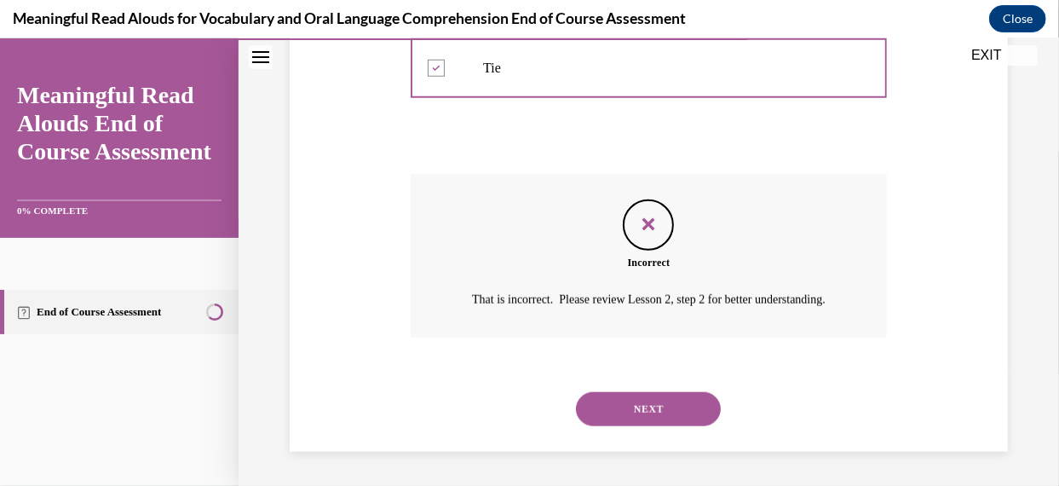
click at [665, 405] on button "NEXT" at bounding box center [648, 408] width 145 height 34
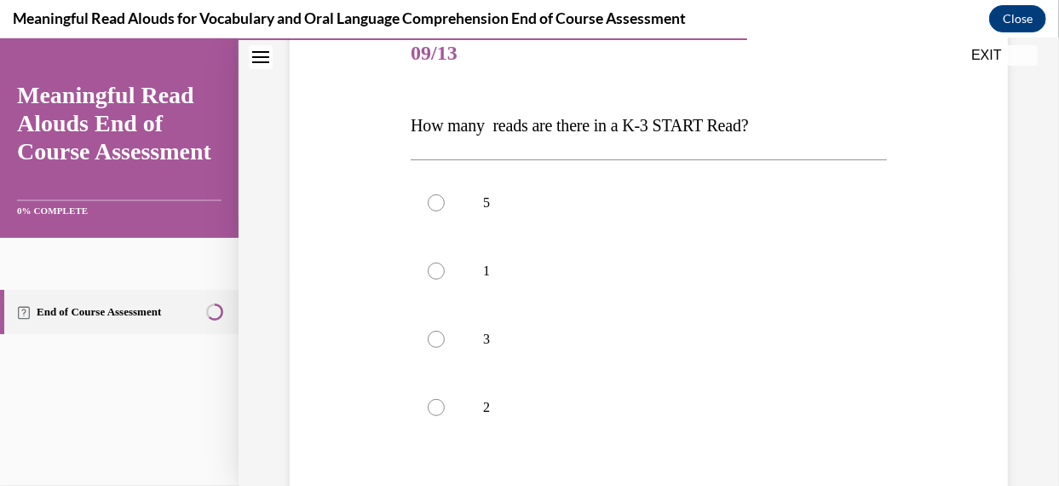
scroll to position [222, 0]
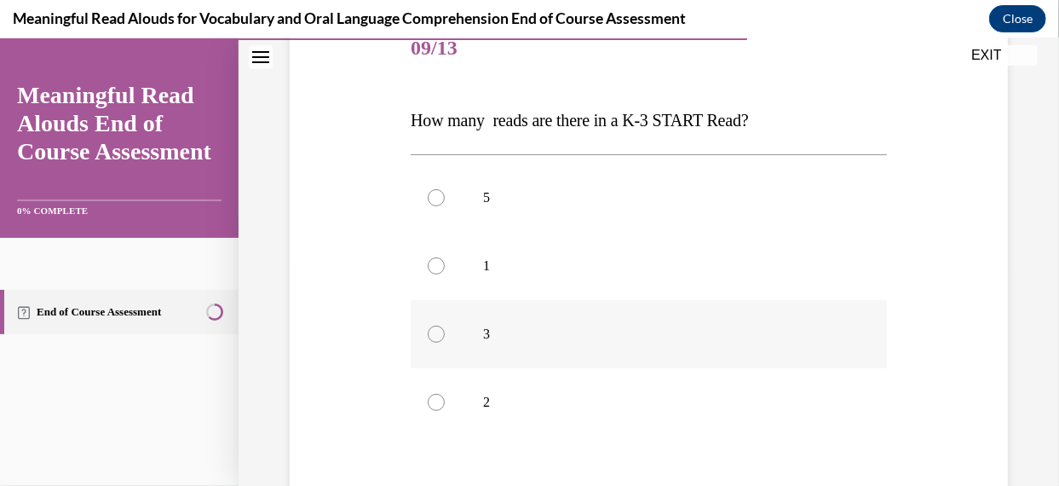
click at [431, 336] on div at bounding box center [436, 333] width 17 height 17
click at [431, 336] on input "3" at bounding box center [436, 333] width 17 height 17
radio input "true"
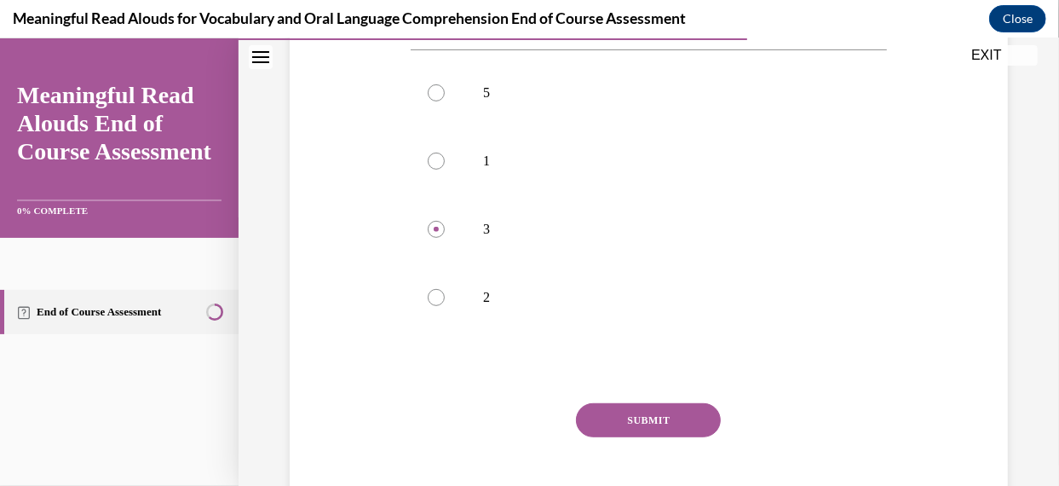
click at [666, 419] on button "SUBMIT" at bounding box center [648, 419] width 145 height 34
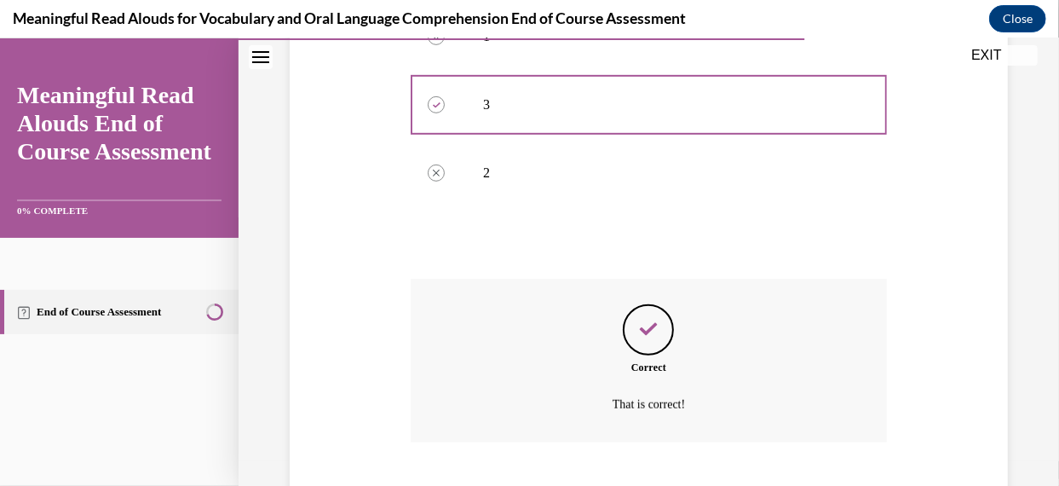
scroll to position [555, 0]
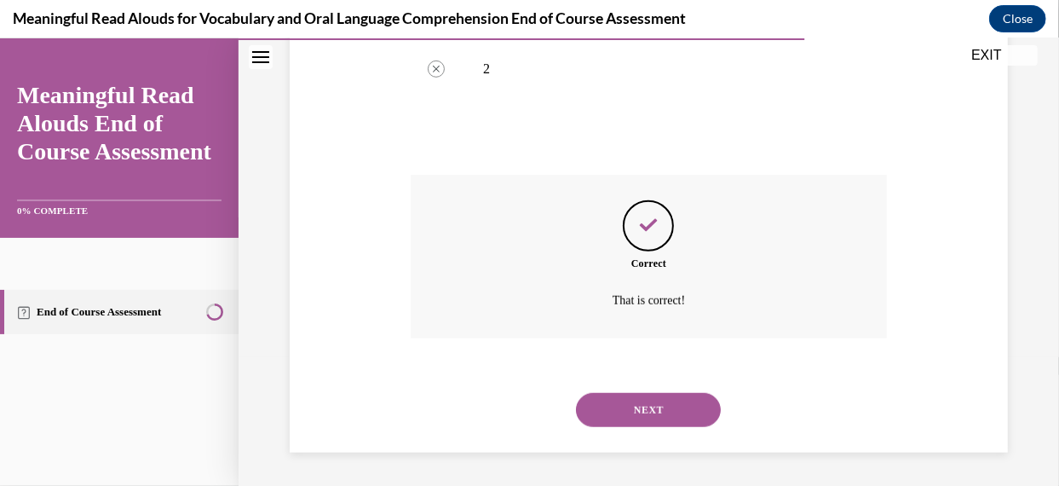
click at [666, 419] on button "NEXT" at bounding box center [648, 409] width 145 height 34
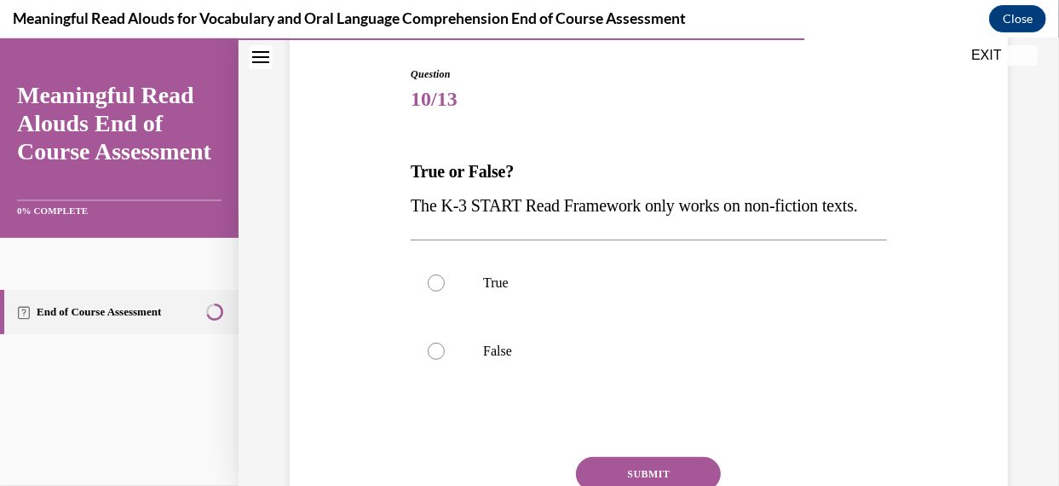
scroll to position [207, 0]
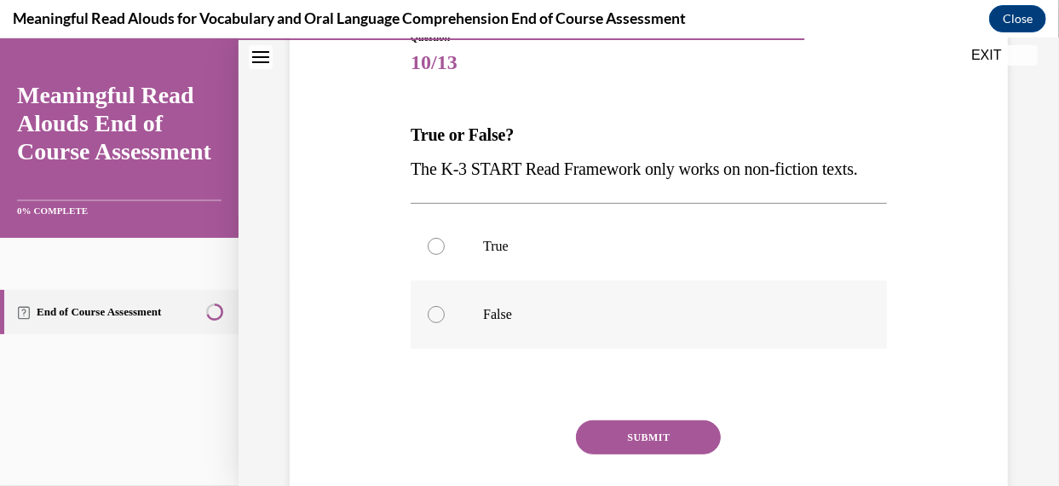
click at [430, 322] on div at bounding box center [436, 313] width 17 height 17
click at [430, 322] on input "False" at bounding box center [436, 313] width 17 height 17
radio input "true"
click at [629, 453] on button "SUBMIT" at bounding box center [648, 436] width 145 height 34
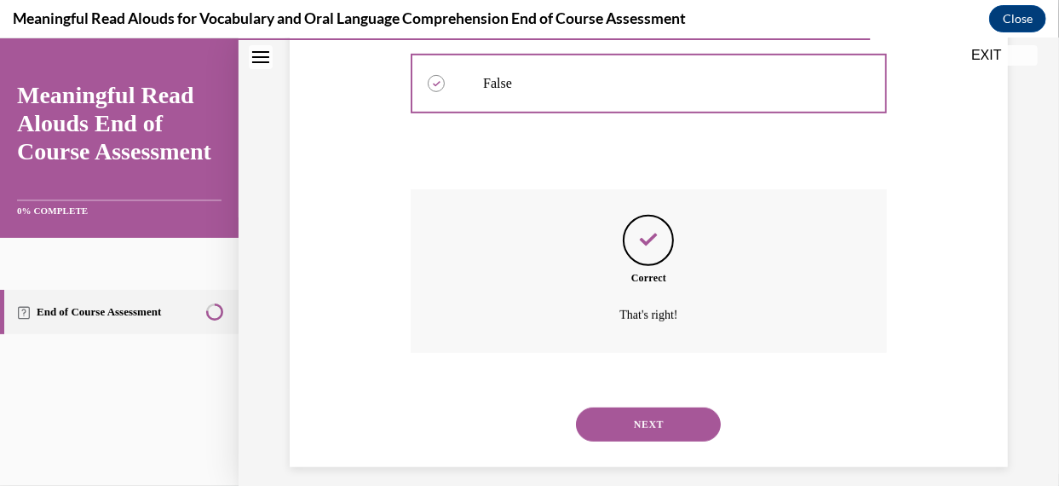
scroll to position [487, 0]
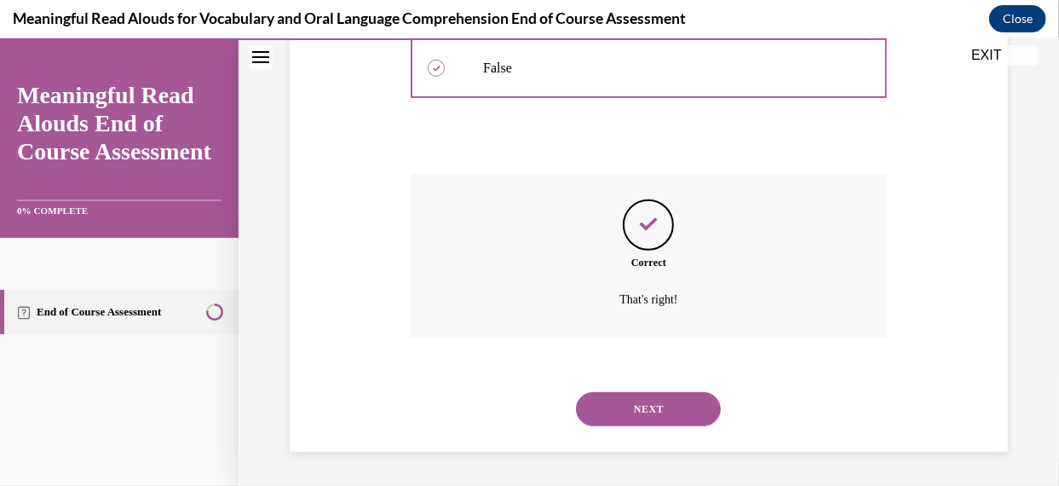
click at [666, 403] on button "NEXT" at bounding box center [648, 408] width 145 height 34
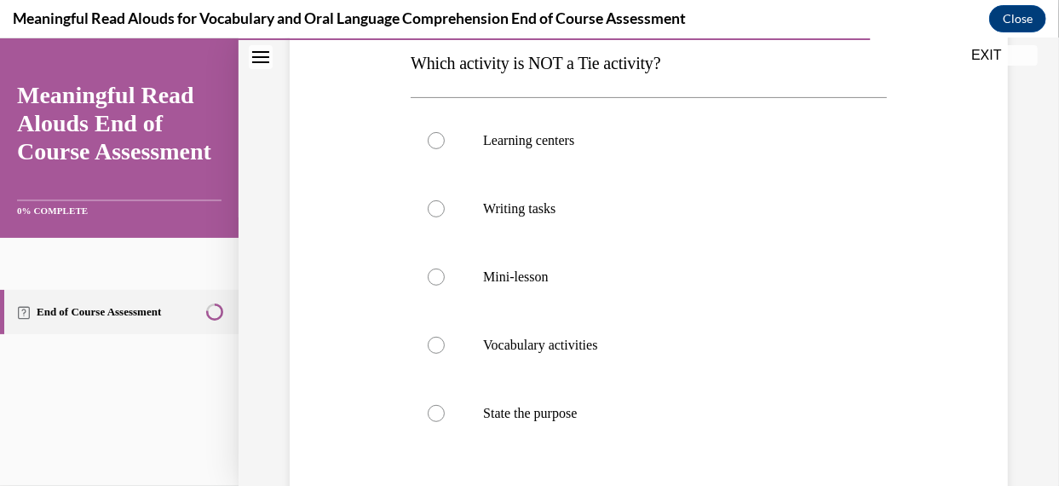
scroll to position [280, 0]
click at [428, 407] on div at bounding box center [436, 411] width 17 height 17
click at [428, 407] on input "State the purpose" at bounding box center [436, 411] width 17 height 17
radio input "true"
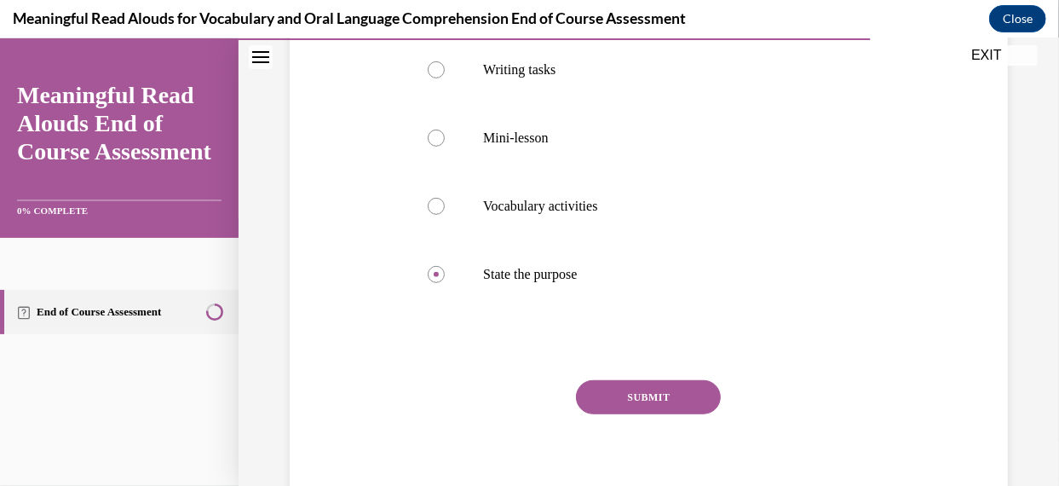
scroll to position [436, 0]
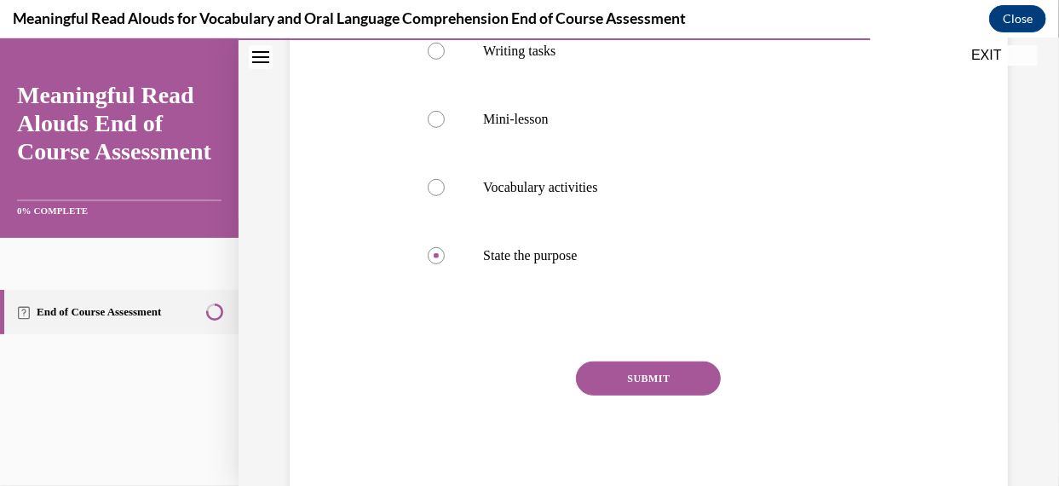
click at [679, 378] on button "SUBMIT" at bounding box center [648, 378] width 145 height 34
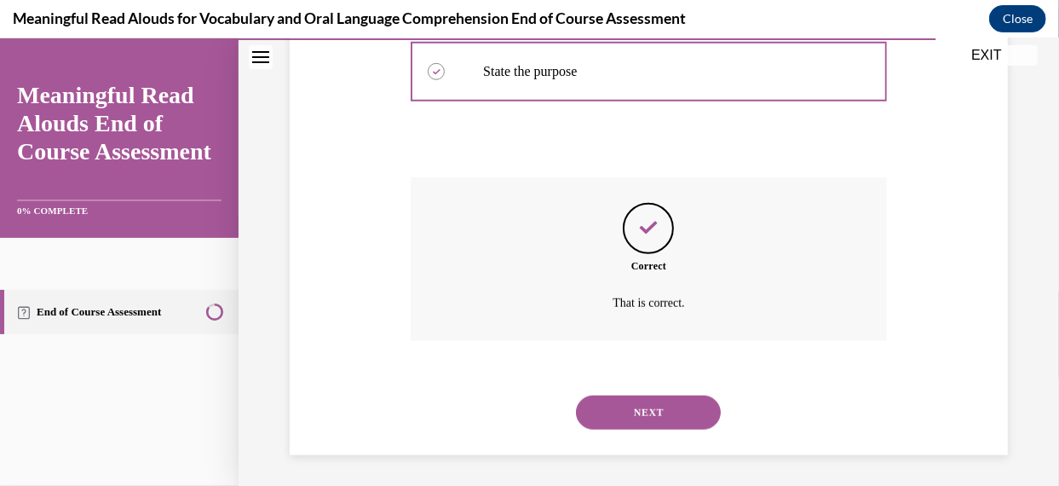
scroll to position [623, 0]
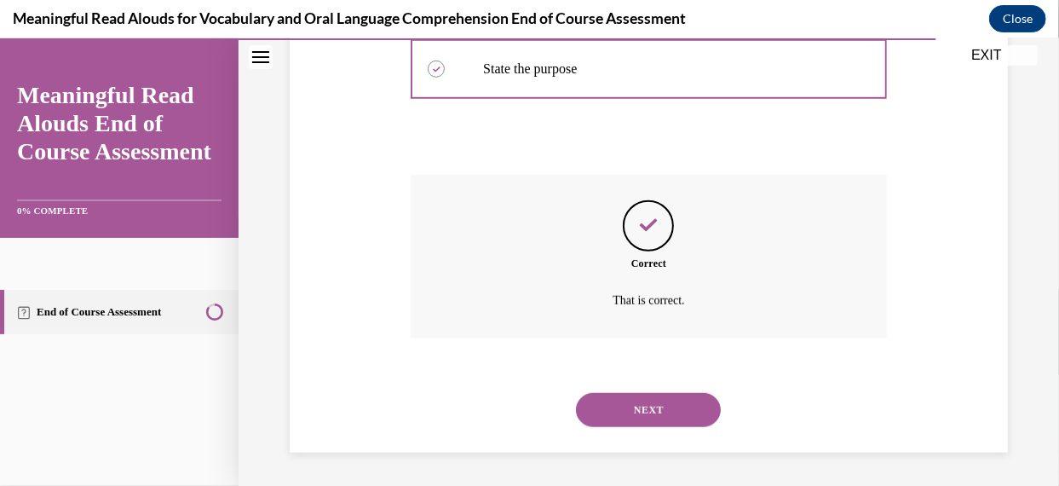
click at [672, 403] on button "NEXT" at bounding box center [648, 409] width 145 height 34
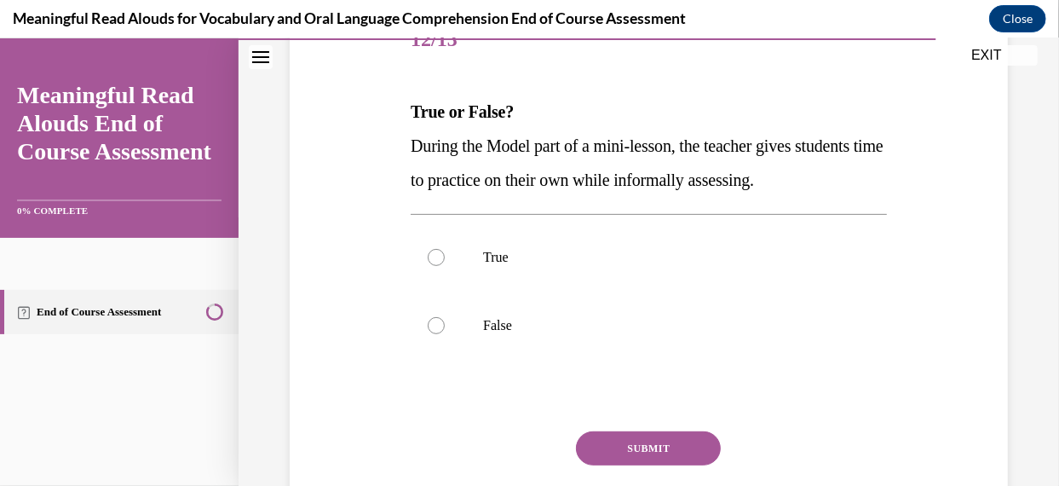
scroll to position [232, 0]
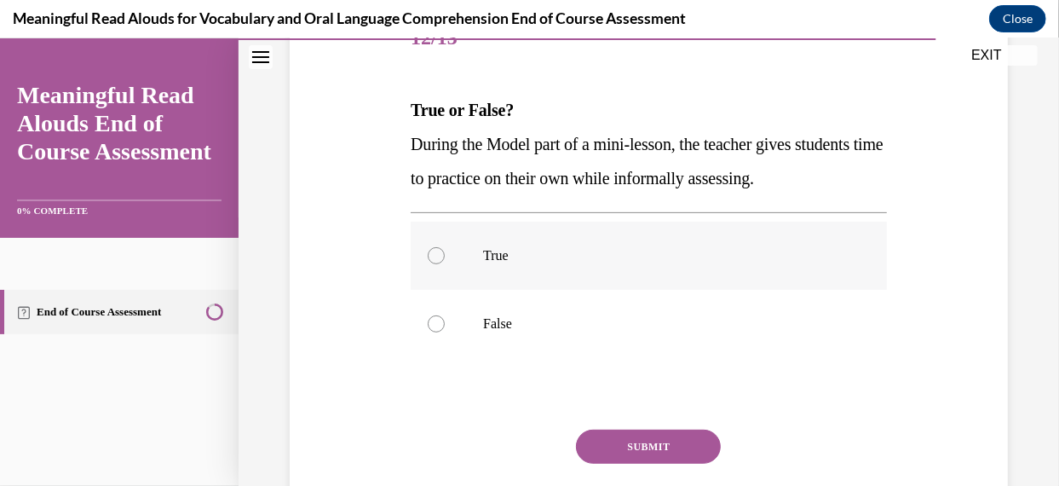
click at [433, 263] on div at bounding box center [436, 254] width 17 height 17
click at [433, 263] on input "True" at bounding box center [436, 254] width 17 height 17
radio input "true"
click at [641, 463] on button "SUBMIT" at bounding box center [648, 446] width 145 height 34
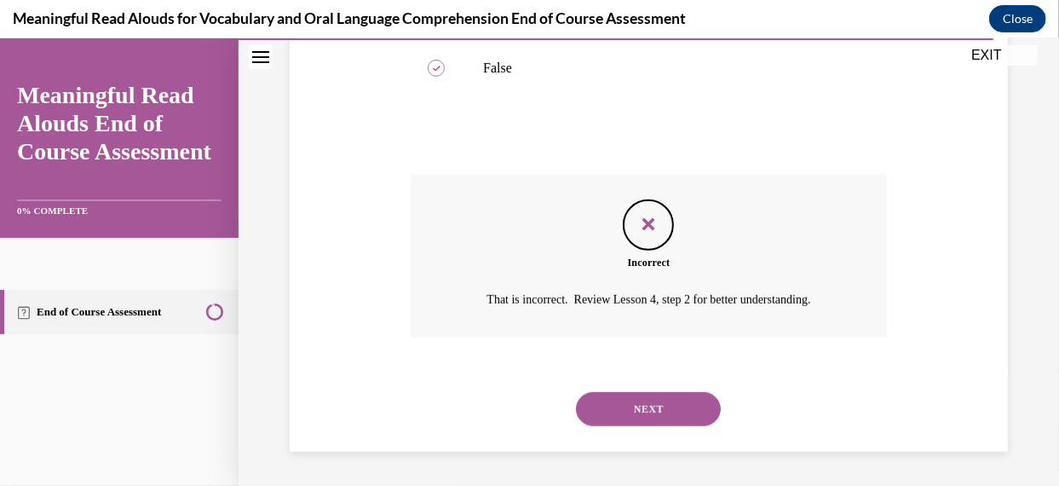
scroll to position [521, 0]
click at [641, 403] on button "NEXT" at bounding box center [648, 408] width 145 height 34
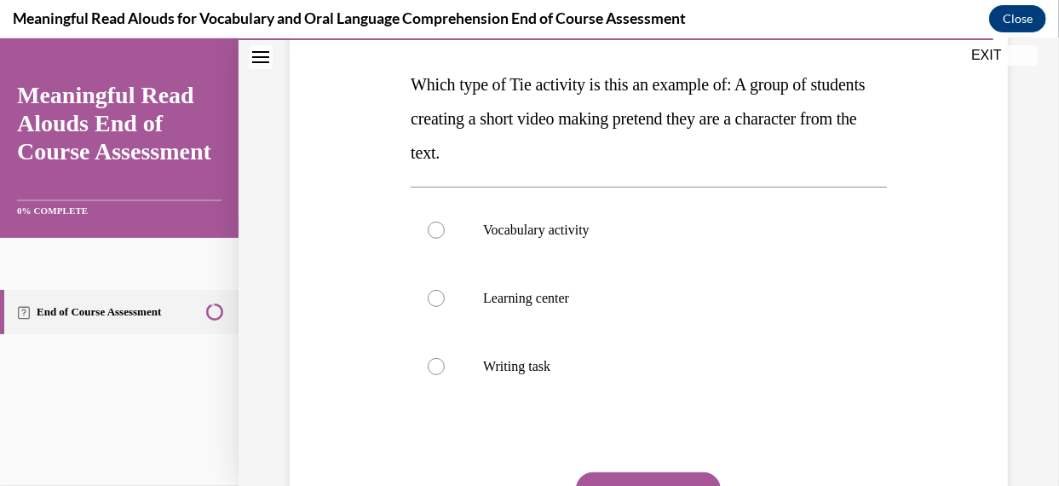
scroll to position [263, 0]
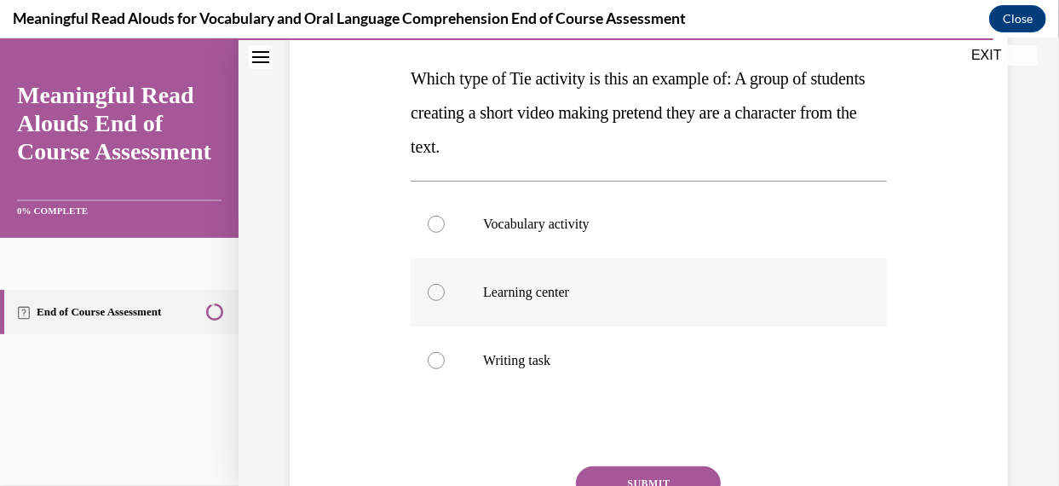
click at [434, 288] on div at bounding box center [436, 291] width 17 height 17
click at [434, 288] on input "Learning center" at bounding box center [436, 291] width 17 height 17
radio input "true"
click at [655, 476] on button "SUBMIT" at bounding box center [648, 482] width 145 height 34
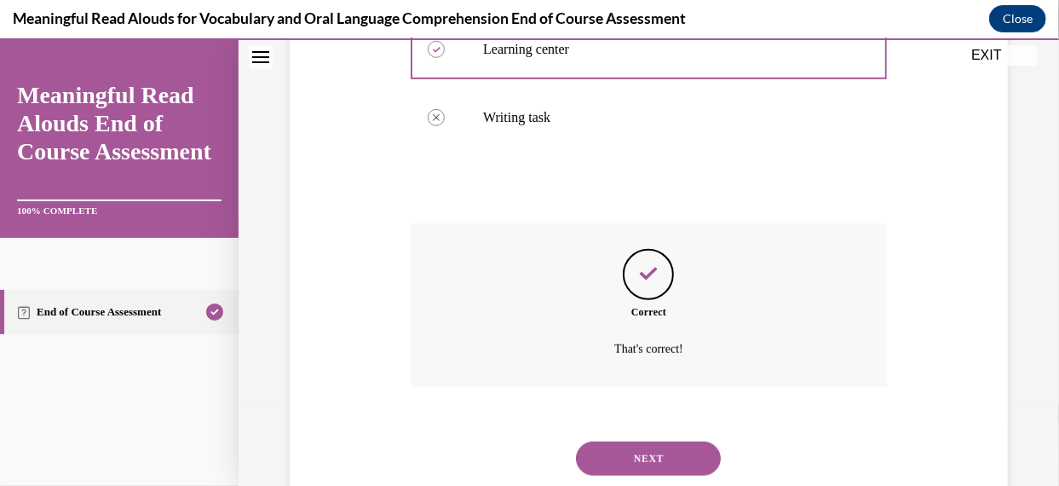
scroll to position [555, 0]
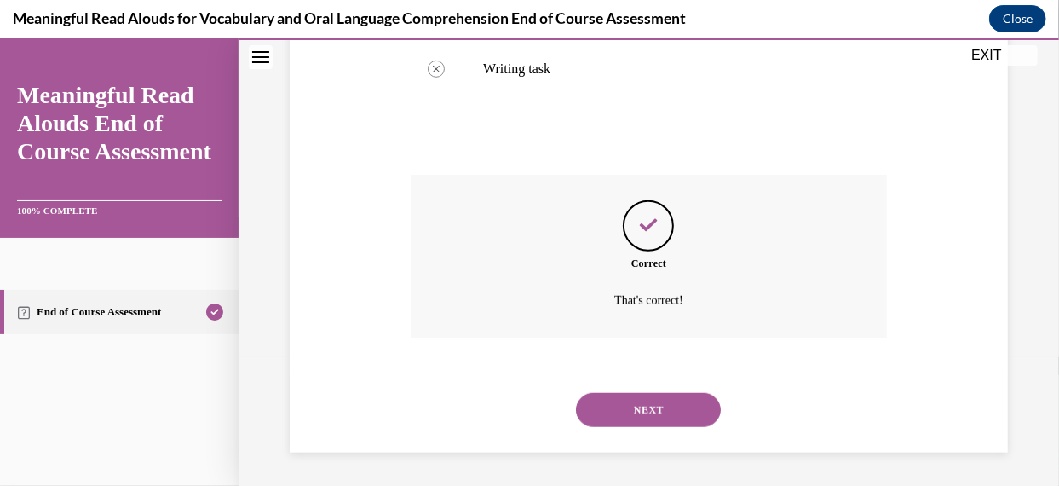
click at [651, 400] on button "NEXT" at bounding box center [648, 409] width 145 height 34
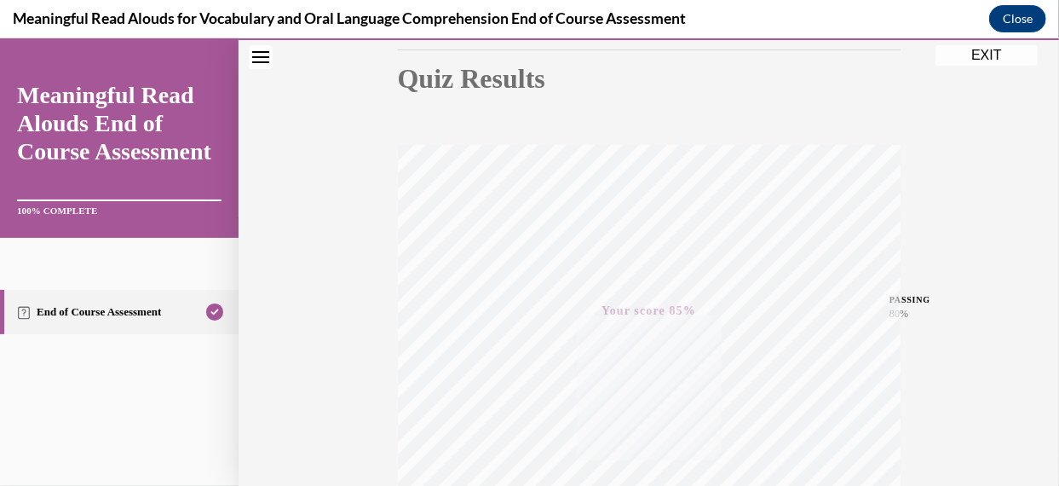
scroll to position [0, 0]
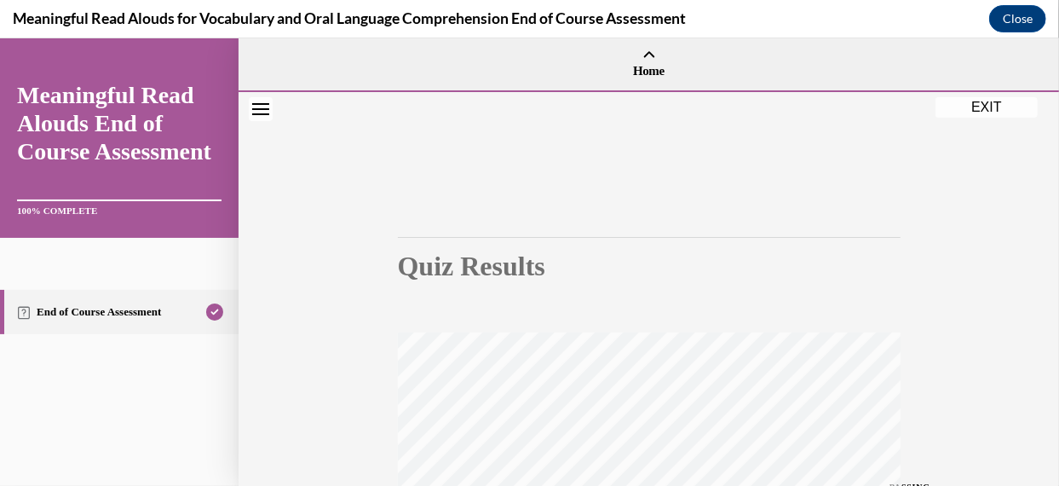
click at [976, 102] on button "EXIT" at bounding box center [987, 106] width 102 height 20
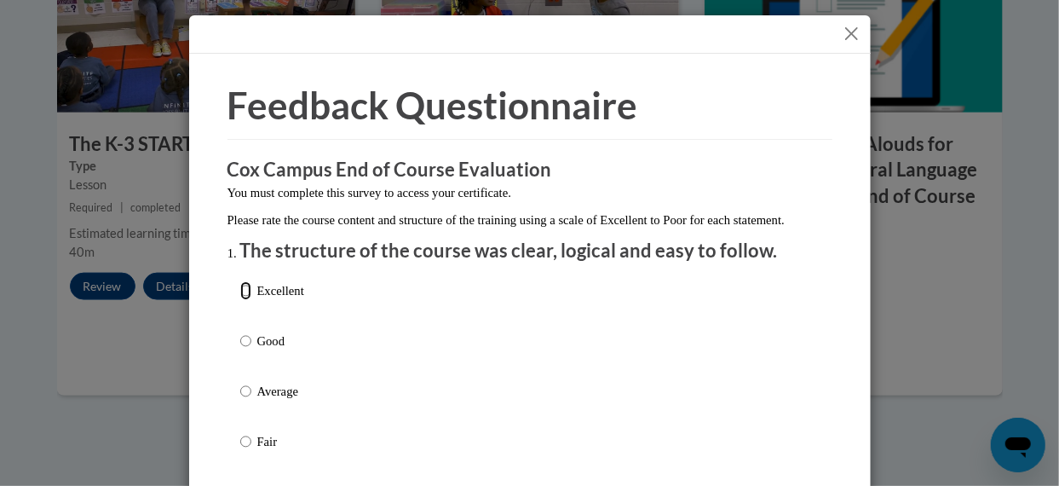
click at [242, 300] on input "Excellent" at bounding box center [245, 290] width 11 height 19
radio input "true"
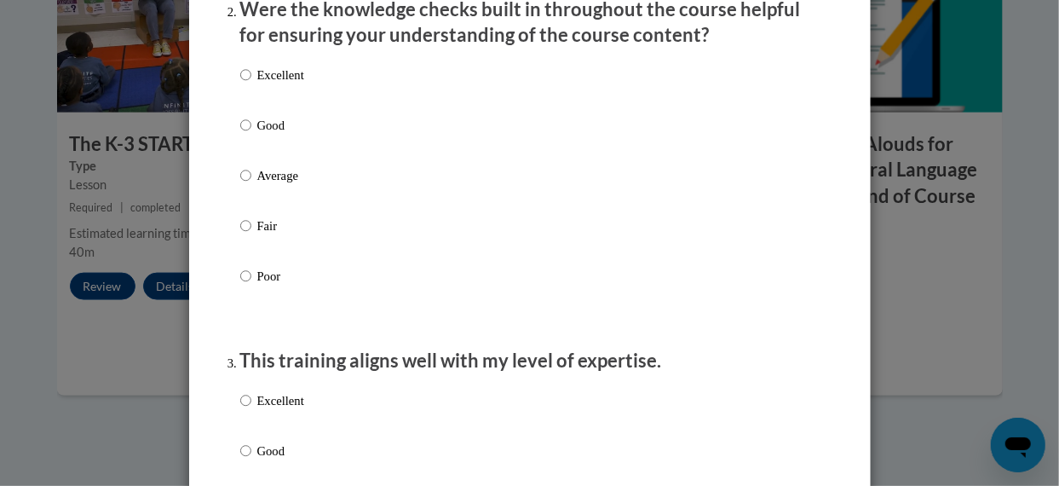
scroll to position [585, 0]
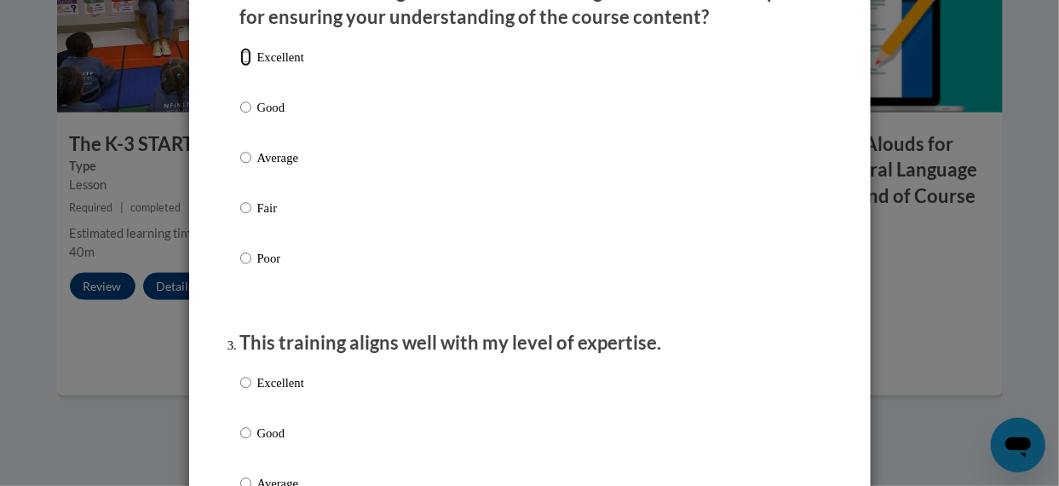
click at [244, 66] on input "Excellent" at bounding box center [245, 57] width 11 height 19
radio input "true"
click at [240, 392] on input "Excellent" at bounding box center [245, 382] width 11 height 19
radio input "true"
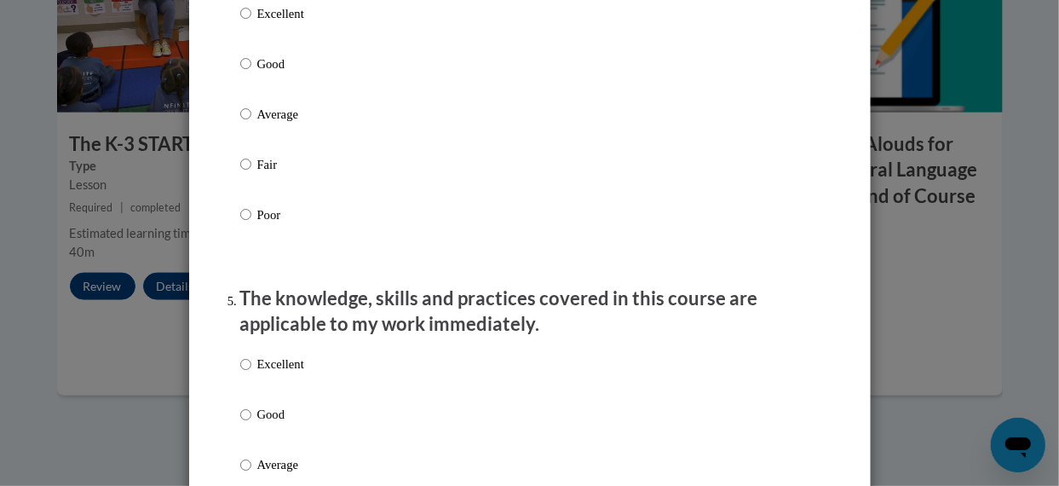
scroll to position [1319, 0]
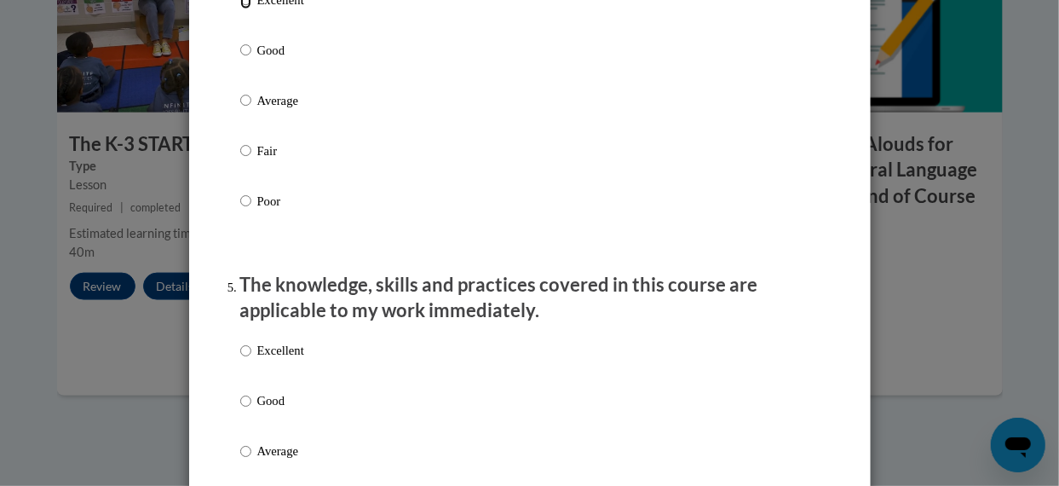
click at [240, 9] on input "Excellent" at bounding box center [245, 0] width 11 height 19
radio input "true"
click at [244, 361] on input "Excellent" at bounding box center [245, 351] width 11 height 19
radio input "true"
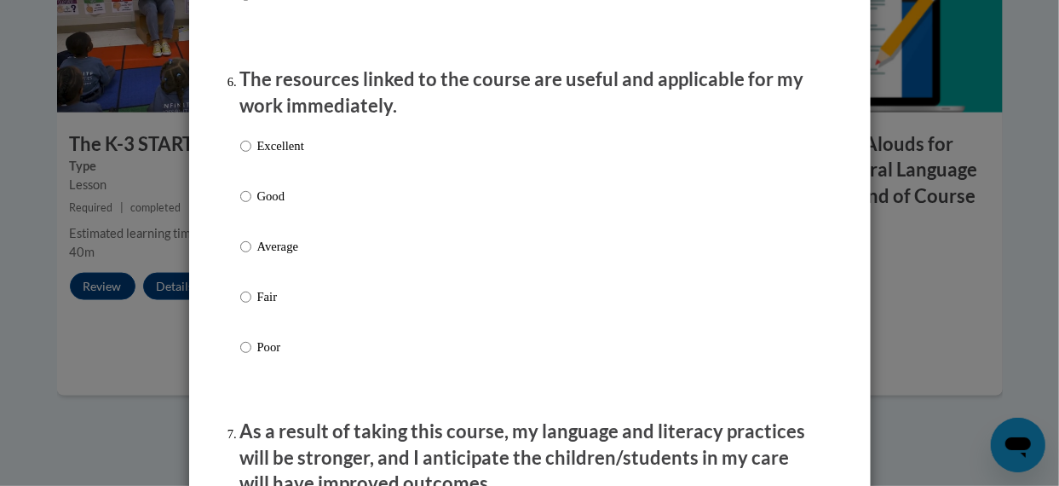
scroll to position [1886, 0]
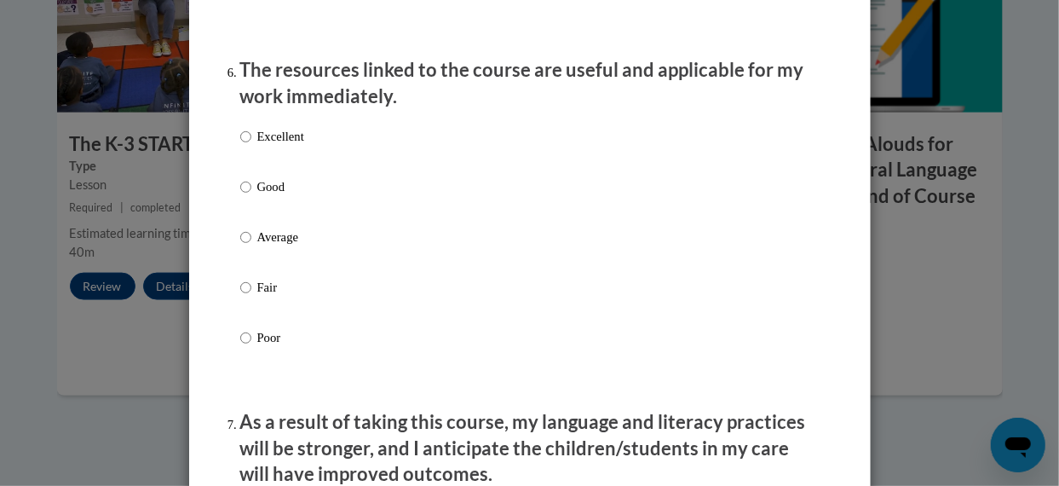
click at [245, 152] on label "Excellent" at bounding box center [272, 150] width 64 height 46
click at [245, 146] on input "Excellent" at bounding box center [245, 136] width 11 height 19
radio input "true"
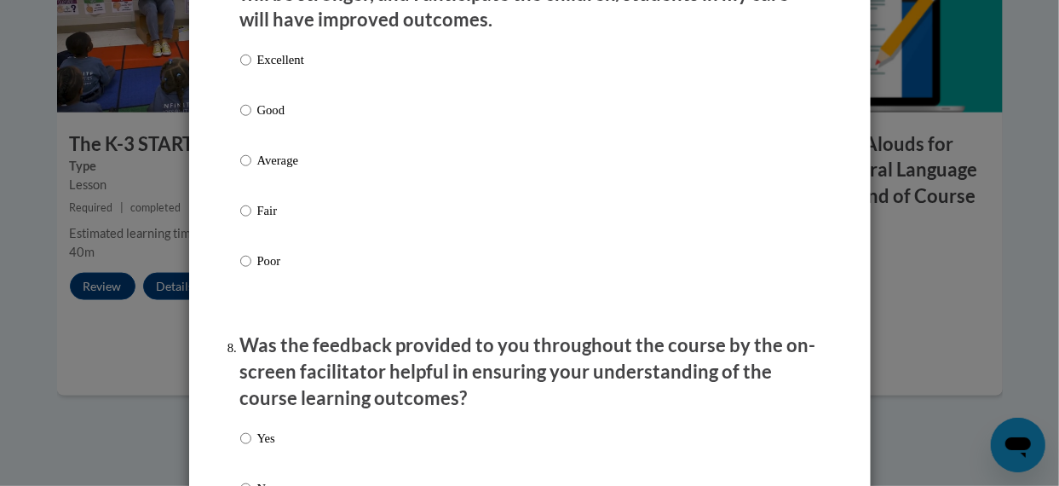
scroll to position [2349, 0]
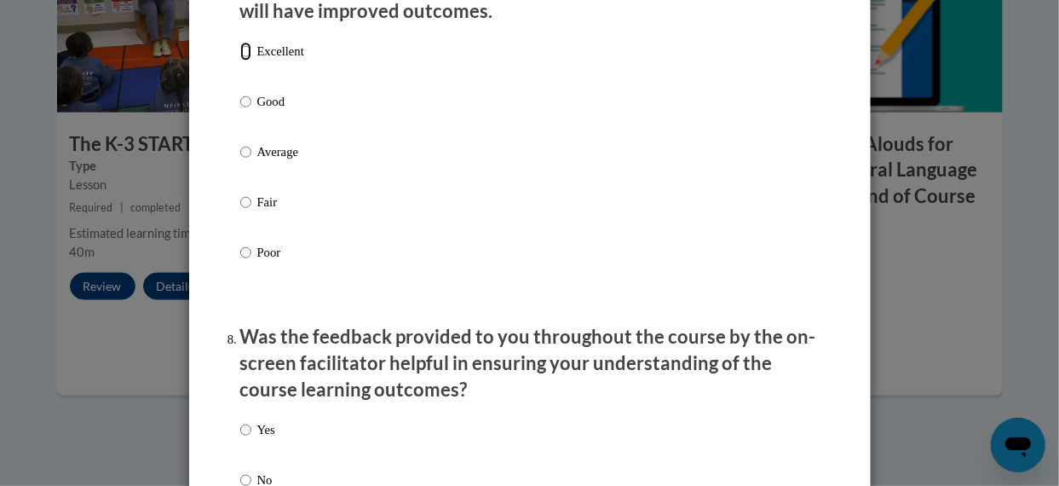
click at [241, 61] on input "Excellent" at bounding box center [245, 51] width 11 height 19
radio input "true"
click at [240, 439] on input "Yes" at bounding box center [245, 429] width 11 height 19
radio input "true"
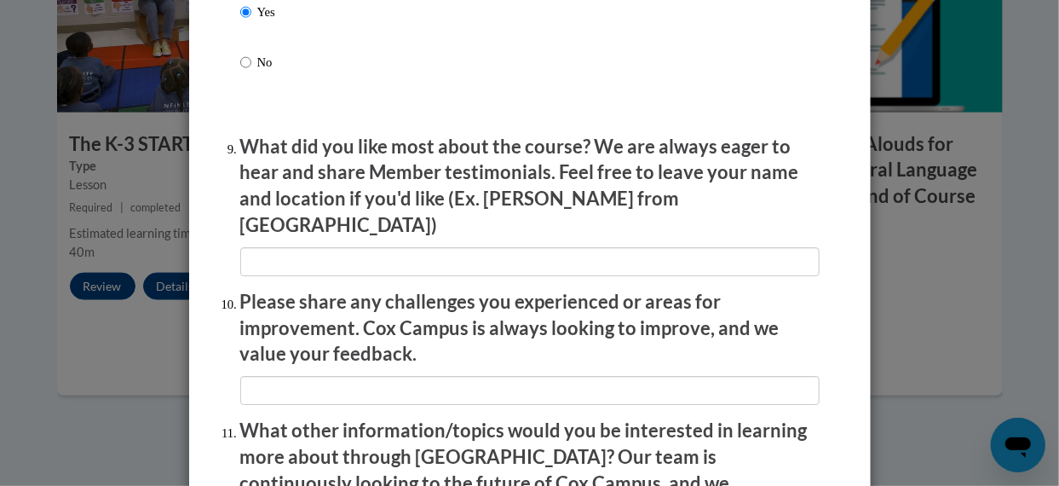
scroll to position [2835, 0]
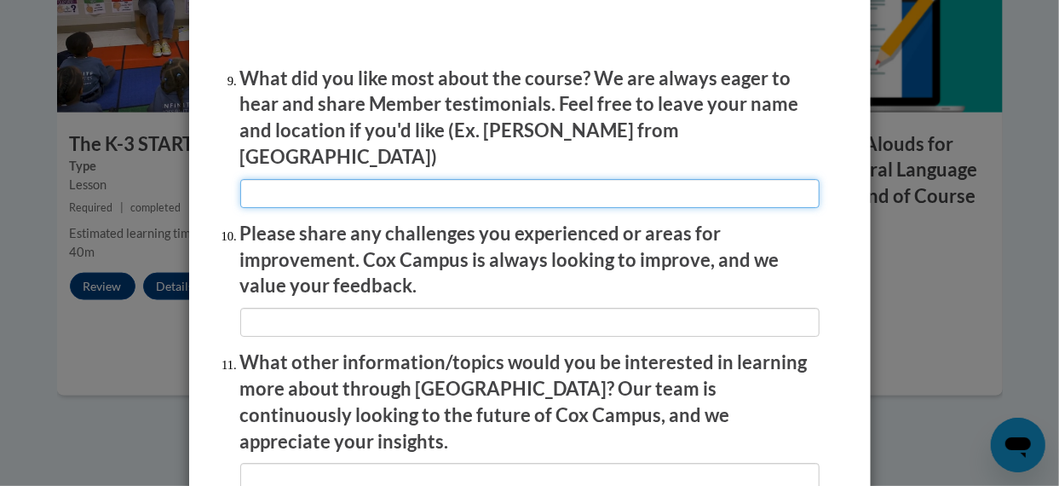
click at [404, 185] on input "textbox" at bounding box center [530, 193] width 580 height 29
type input "easy to follow"
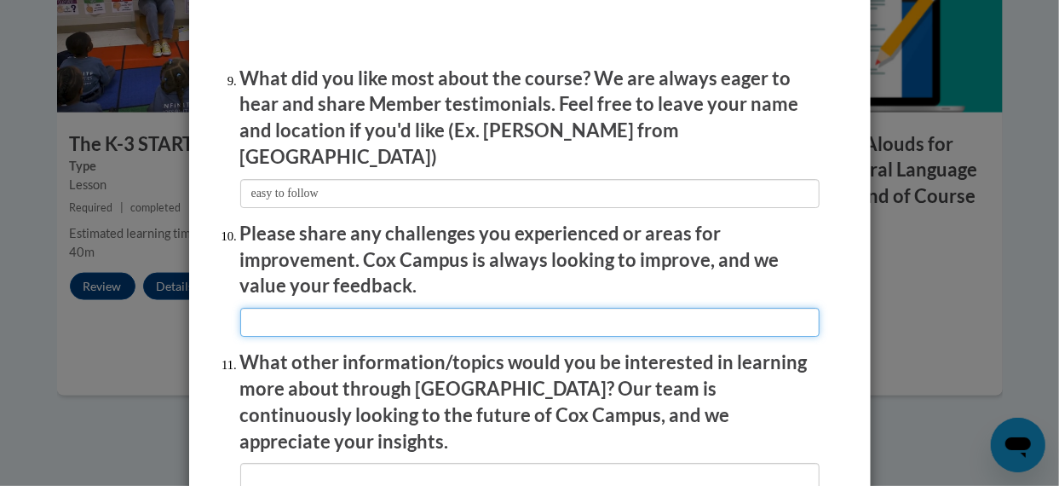
type input "none"
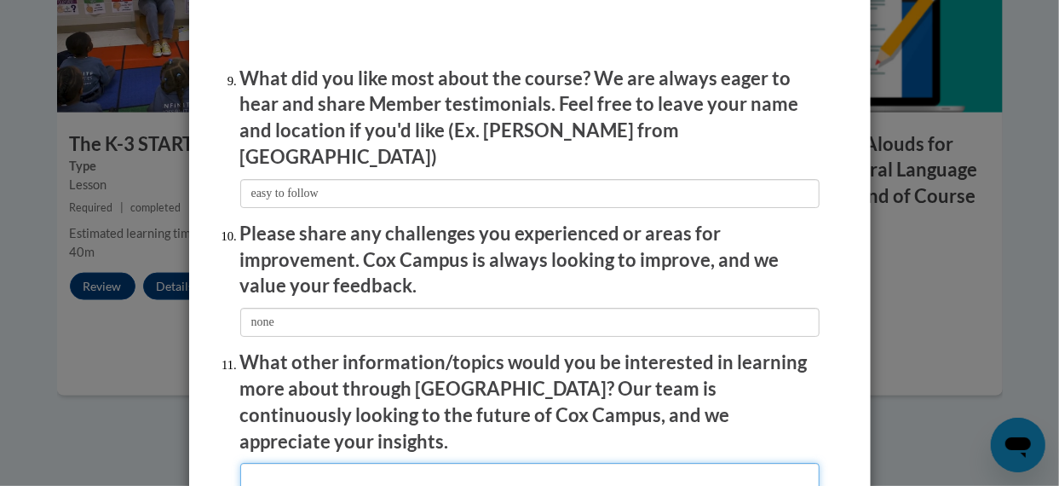
type input "any"
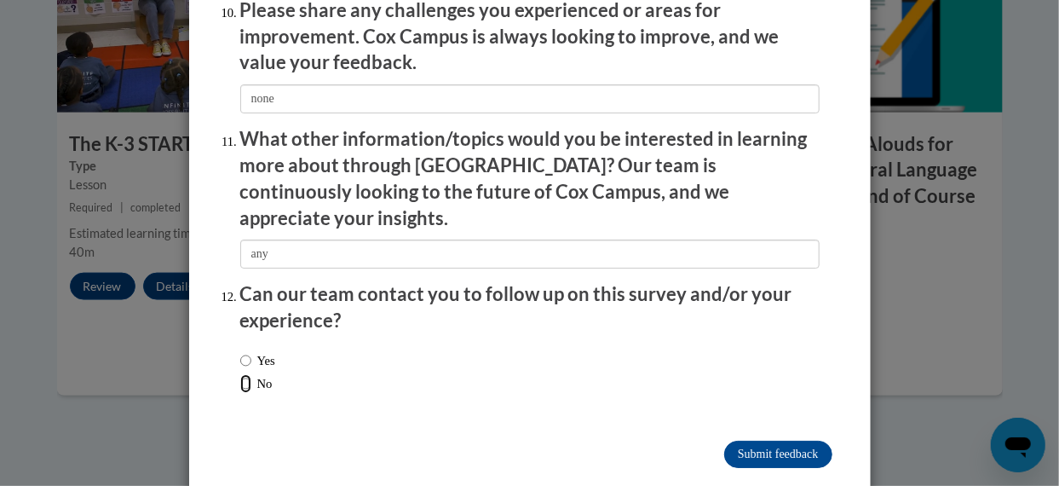
click at [240, 374] on input "No" at bounding box center [245, 383] width 11 height 19
radio input "true"
click at [725, 441] on input "Submit feedback" at bounding box center [777, 454] width 107 height 27
